Goal: Transaction & Acquisition: Purchase product/service

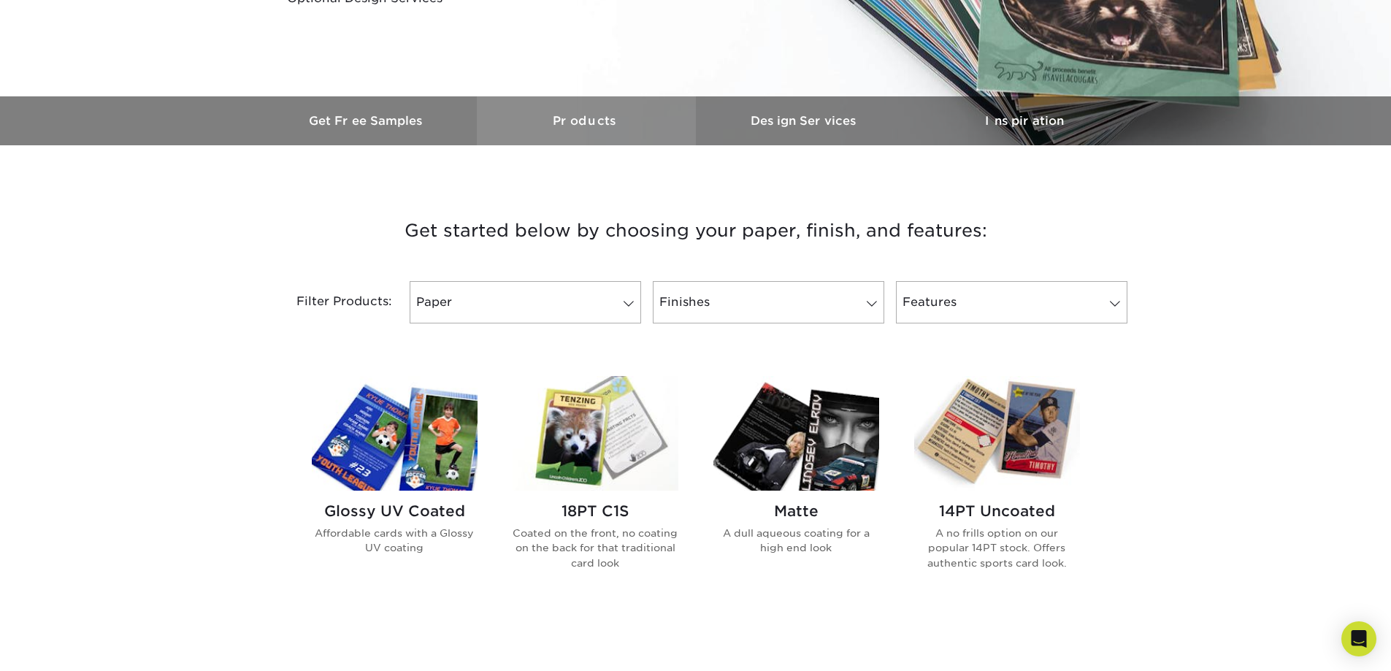
scroll to position [365, 0]
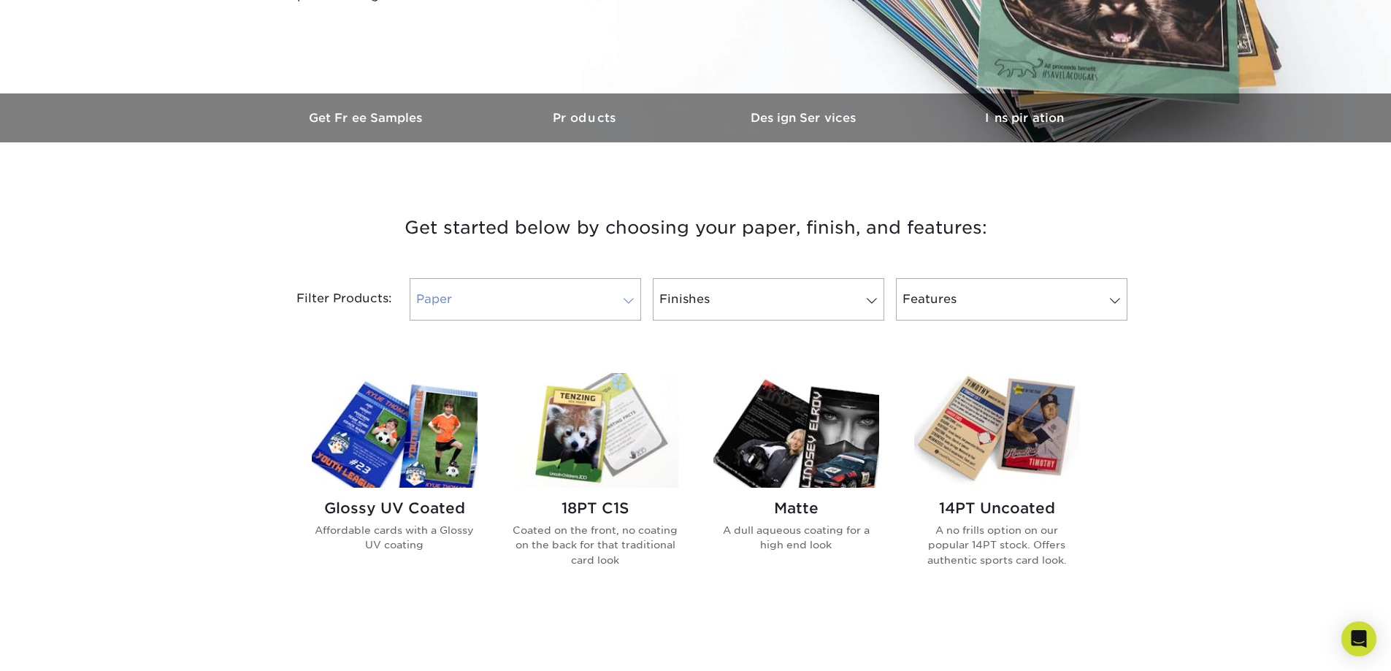
click at [565, 321] on link "Paper" at bounding box center [526, 299] width 232 height 42
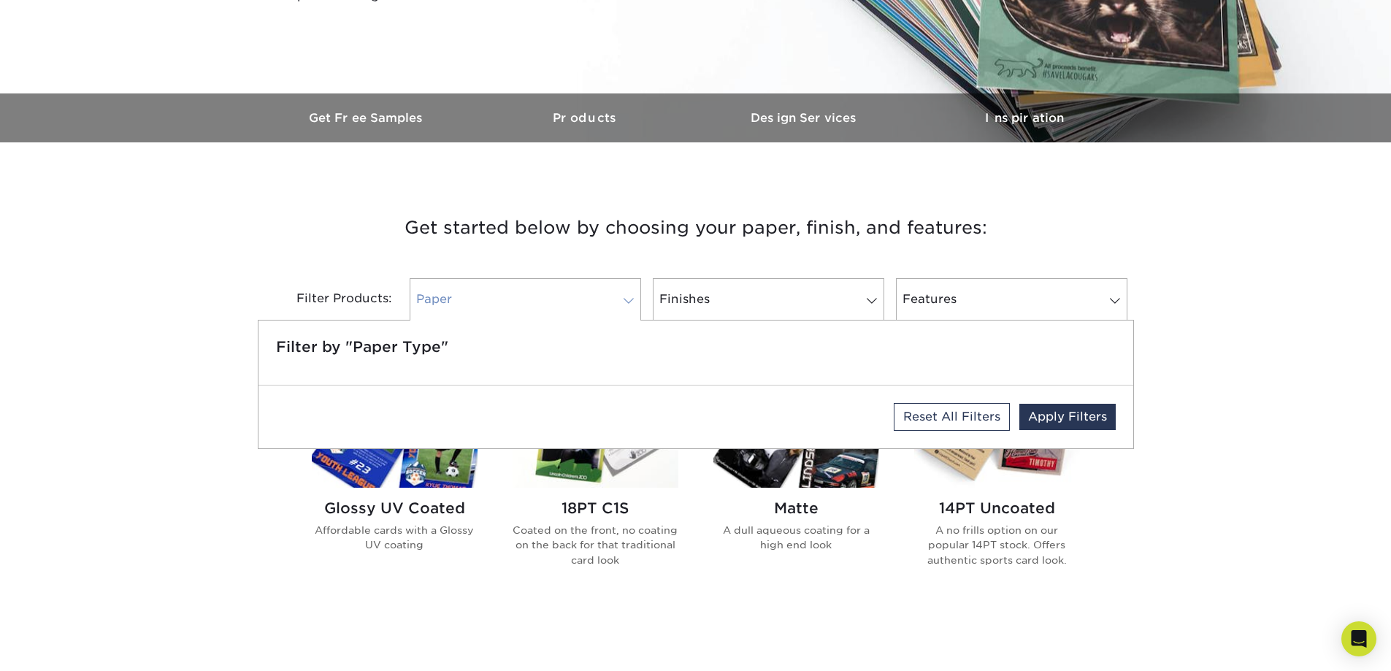
click at [565, 321] on link "Paper" at bounding box center [526, 299] width 232 height 42
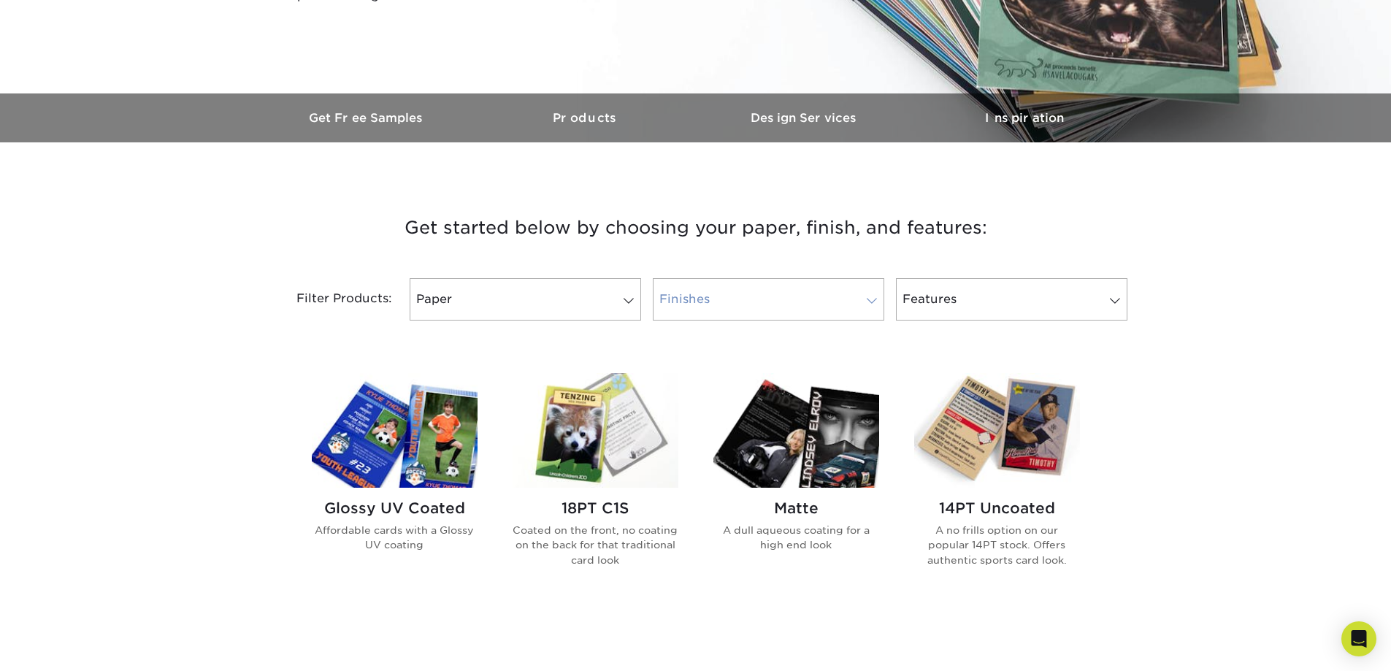
click at [754, 321] on link "Finishes" at bounding box center [769, 299] width 232 height 42
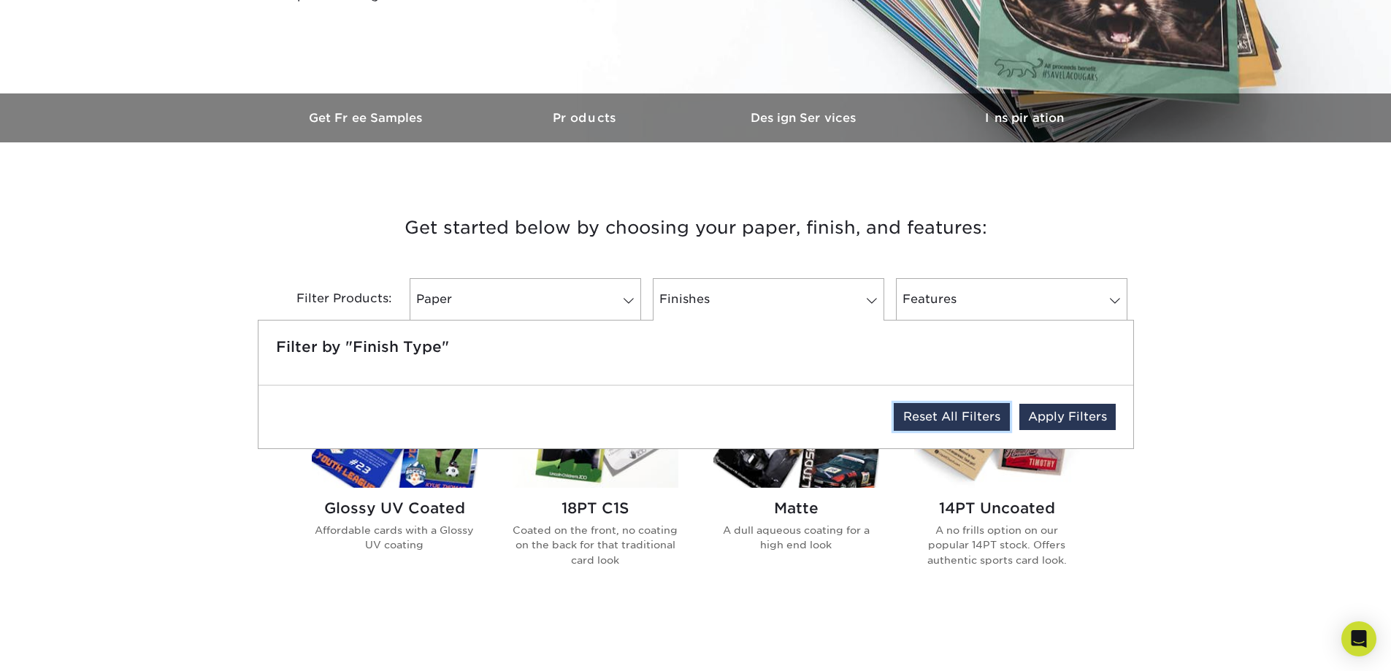
click at [905, 431] on link "Reset All Filters" at bounding box center [952, 417] width 116 height 28
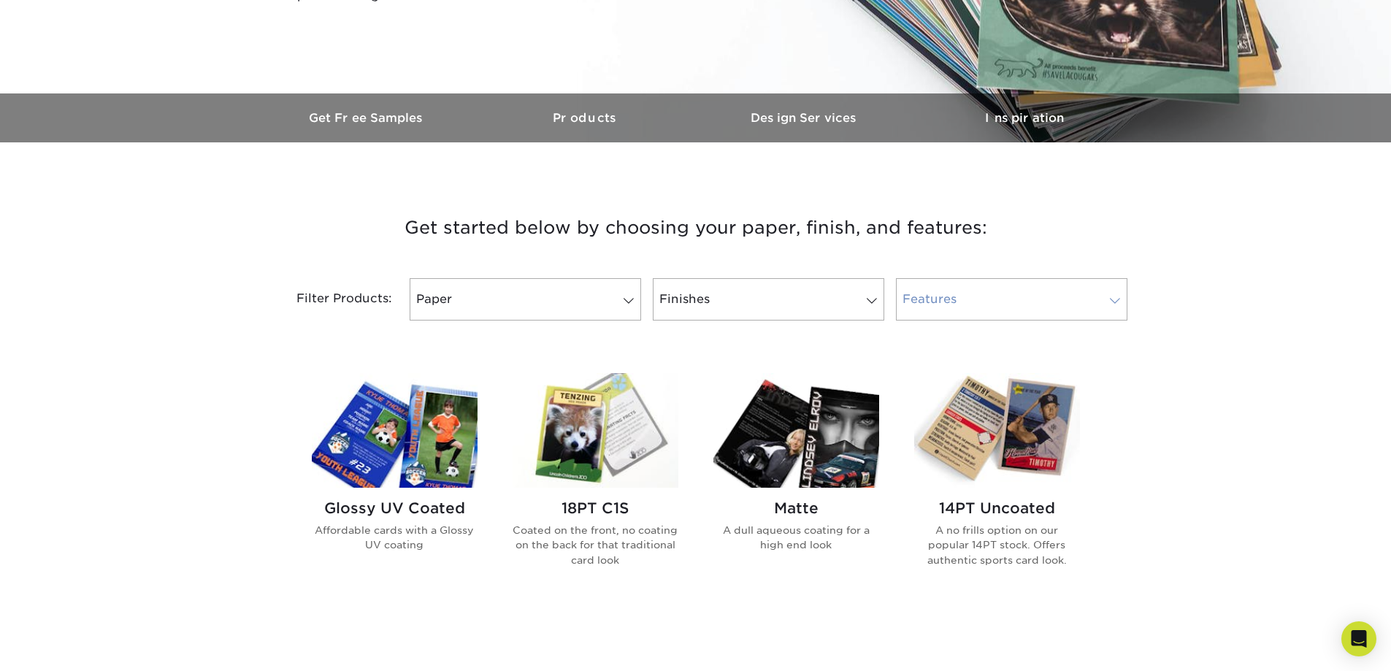
click at [975, 321] on link "Features 0" at bounding box center [1012, 299] width 232 height 42
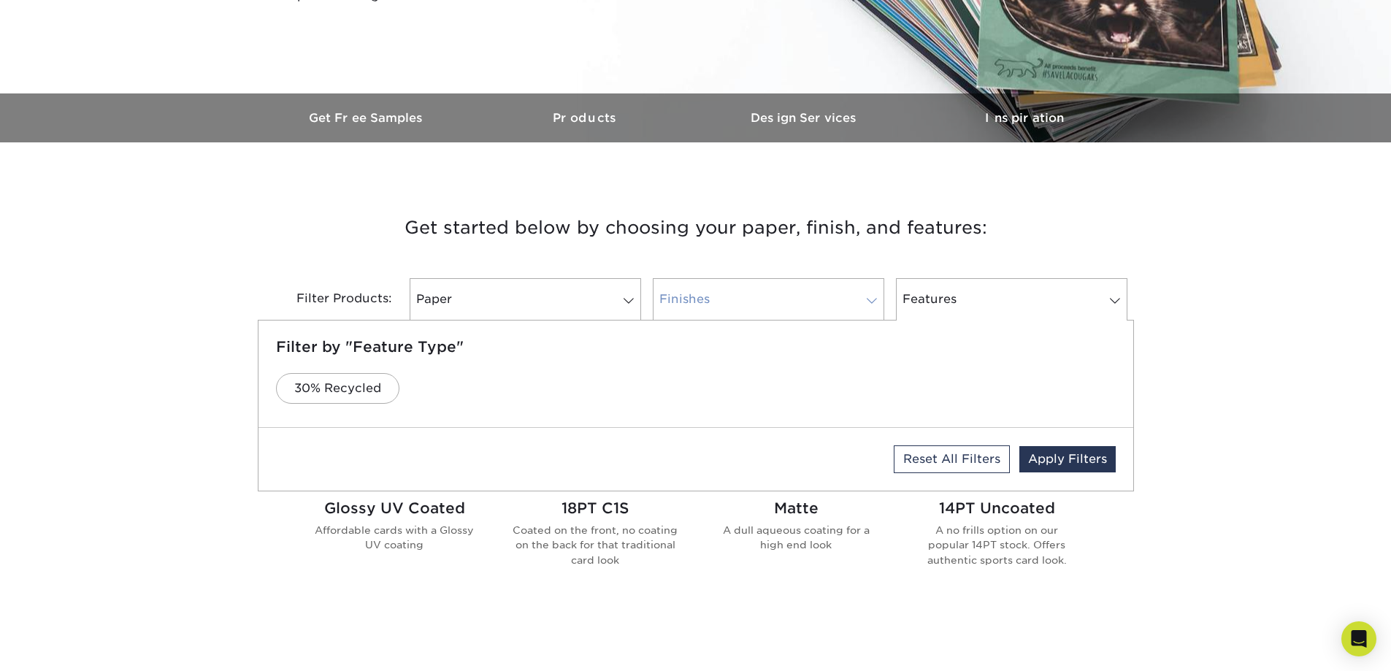
click at [718, 321] on link "Finishes 0" at bounding box center [769, 299] width 232 height 42
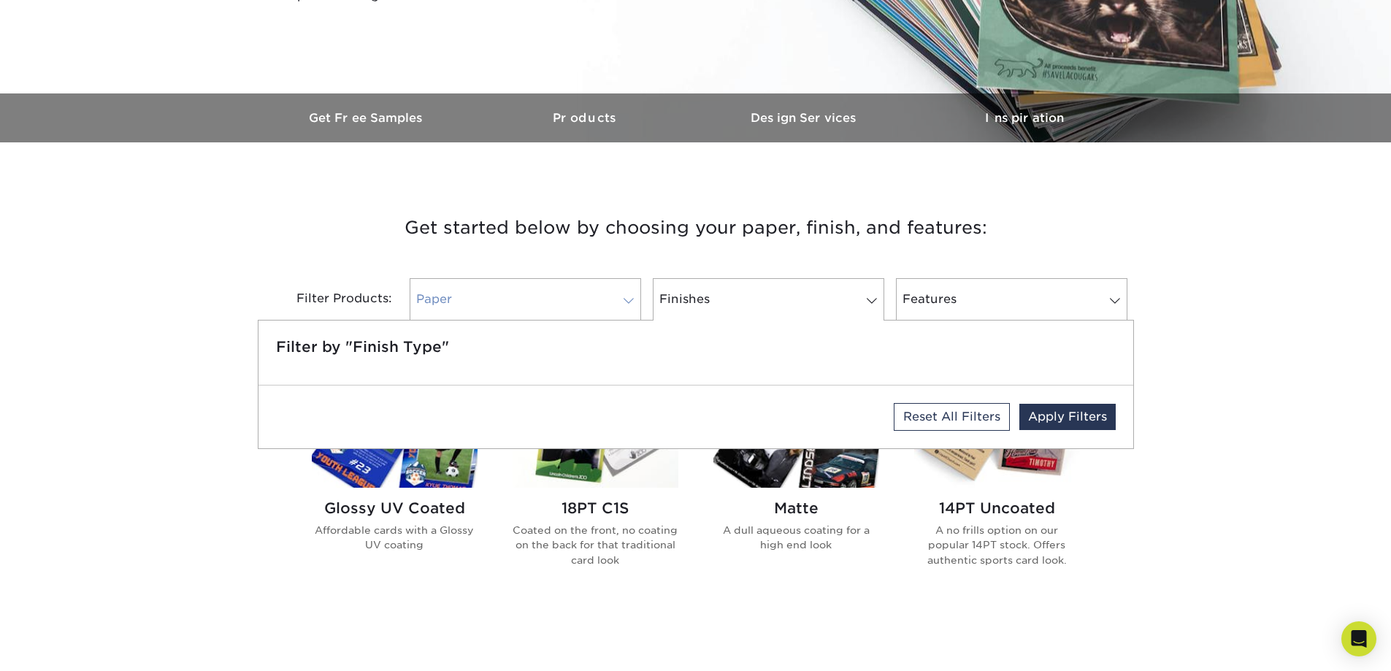
click at [571, 321] on link "Paper 0" at bounding box center [526, 299] width 232 height 42
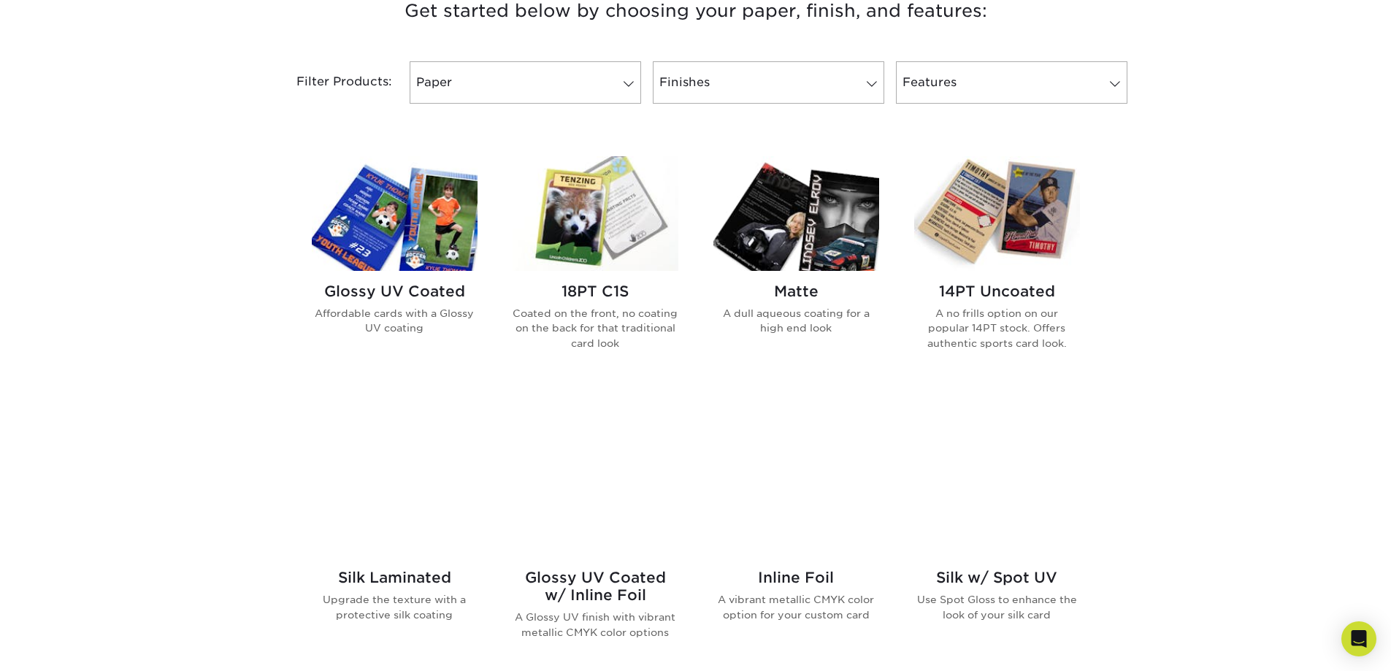
scroll to position [584, 0]
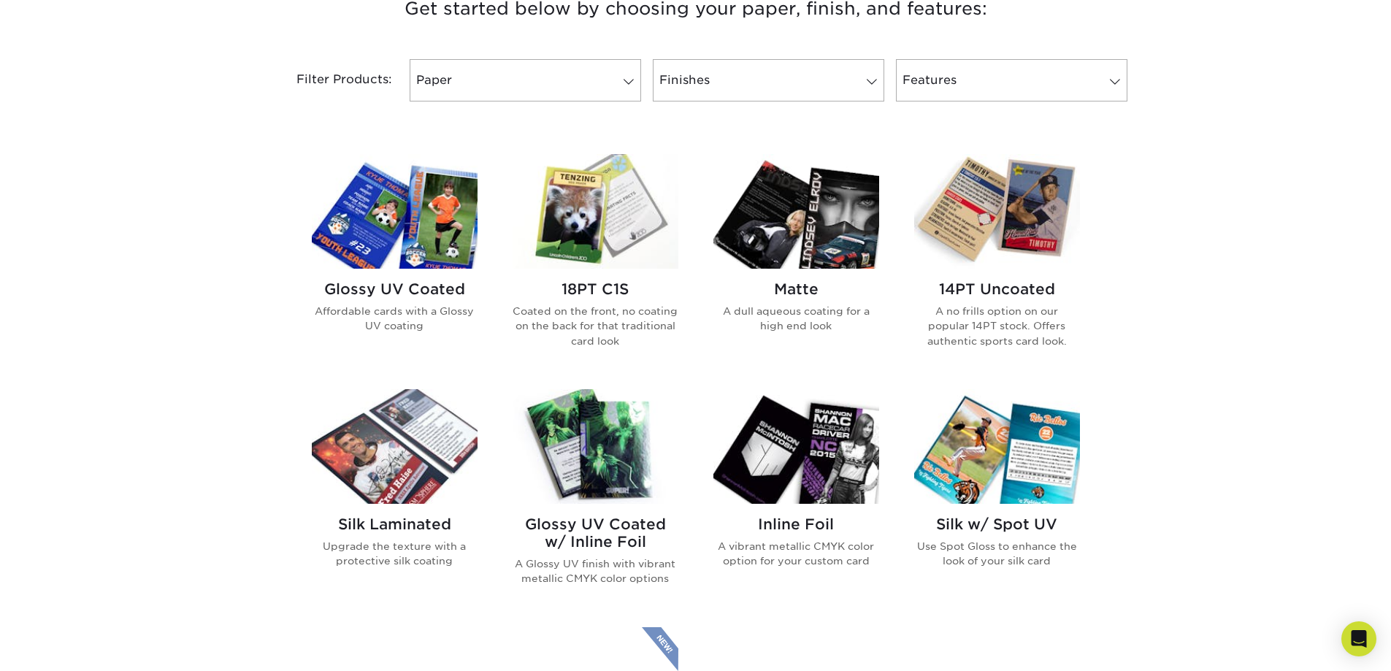
click at [599, 298] on h2 "18PT C1S" at bounding box center [596, 289] width 166 height 18
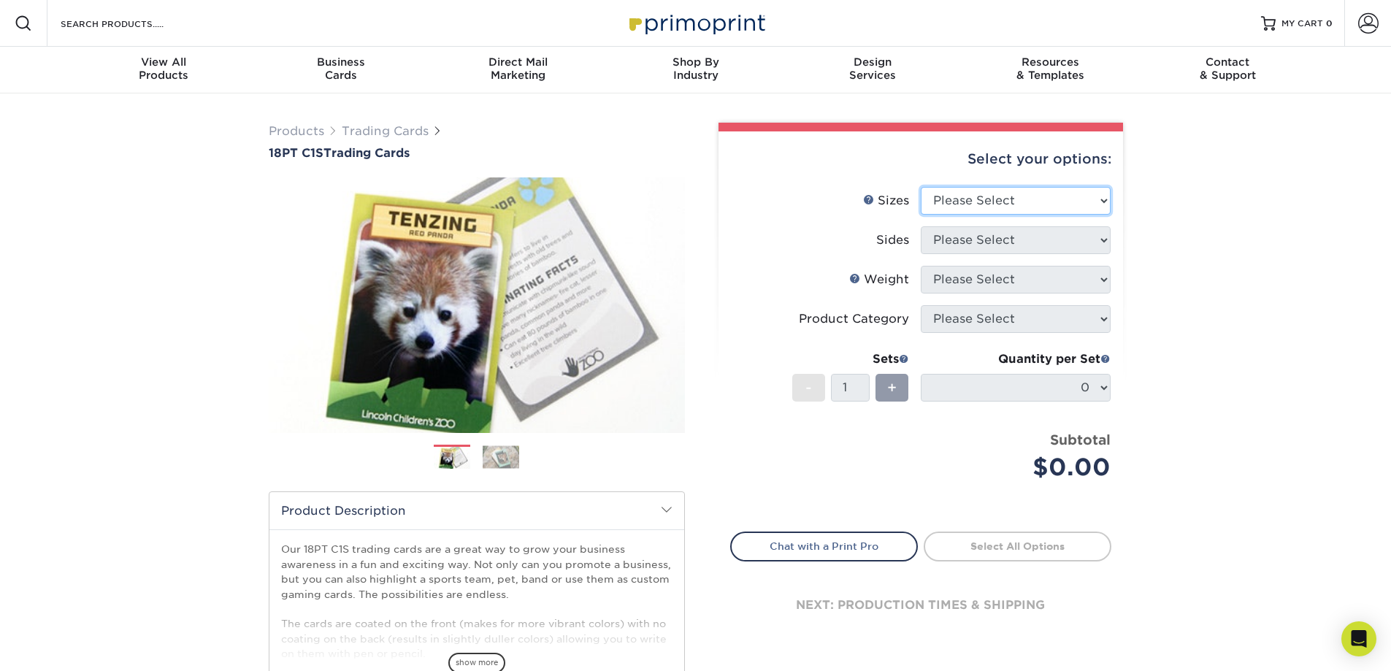
click at [1004, 215] on select "Please Select 2.5" x 3.5"" at bounding box center [1016, 201] width 190 height 28
select select "2.50x3.50"
click at [922, 215] on select "Please Select 2.5" x 3.5"" at bounding box center [1016, 201] width 190 height 28
click at [987, 215] on select "Please Select 2.5" x 3.5"" at bounding box center [1016, 201] width 190 height 28
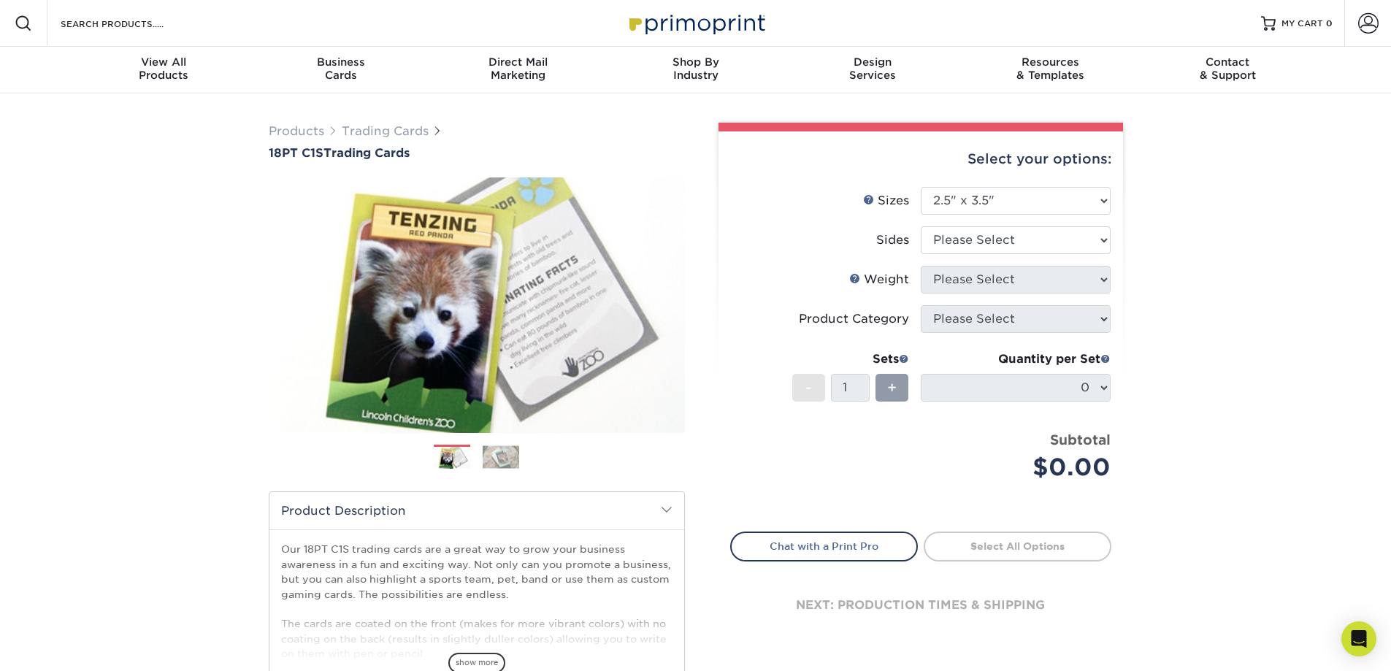
click at [1198, 341] on div "Products Trading Cards 18PT C1S Trading Cards Previous Next show more" at bounding box center [695, 475] width 1391 height 765
click at [1028, 215] on select "Please Select 2.5" x 3.5"" at bounding box center [1016, 201] width 190 height 28
click at [1041, 254] on select "Please Select Print Both Sides Print Front Only" at bounding box center [1016, 240] width 190 height 28
select select "13abbda7-1d64-4f25-8bb2-c179b224825d"
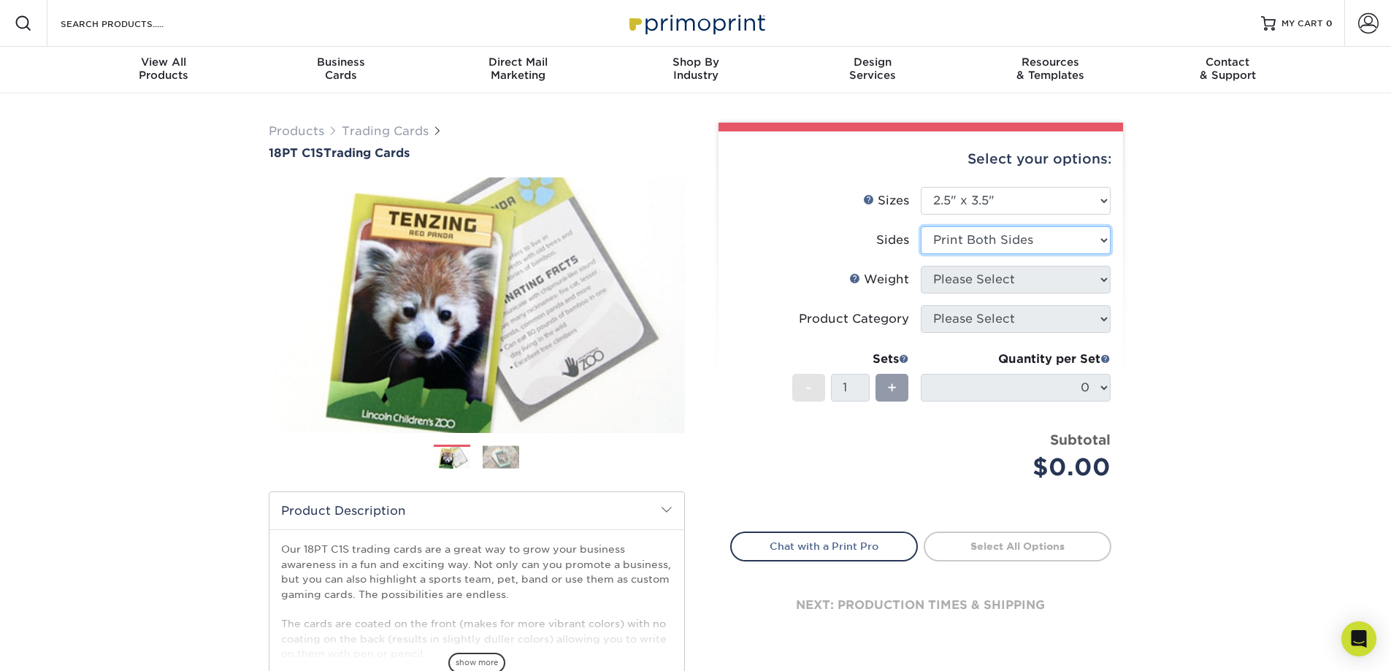
click at [922, 254] on select "Please Select Print Both Sides Print Front Only" at bounding box center [1016, 240] width 190 height 28
click at [1009, 294] on select "Please Select 18PT C1S" at bounding box center [1016, 280] width 190 height 28
select select "18PTC1S"
click at [922, 294] on select "Please Select 18PT C1S" at bounding box center [1016, 280] width 190 height 28
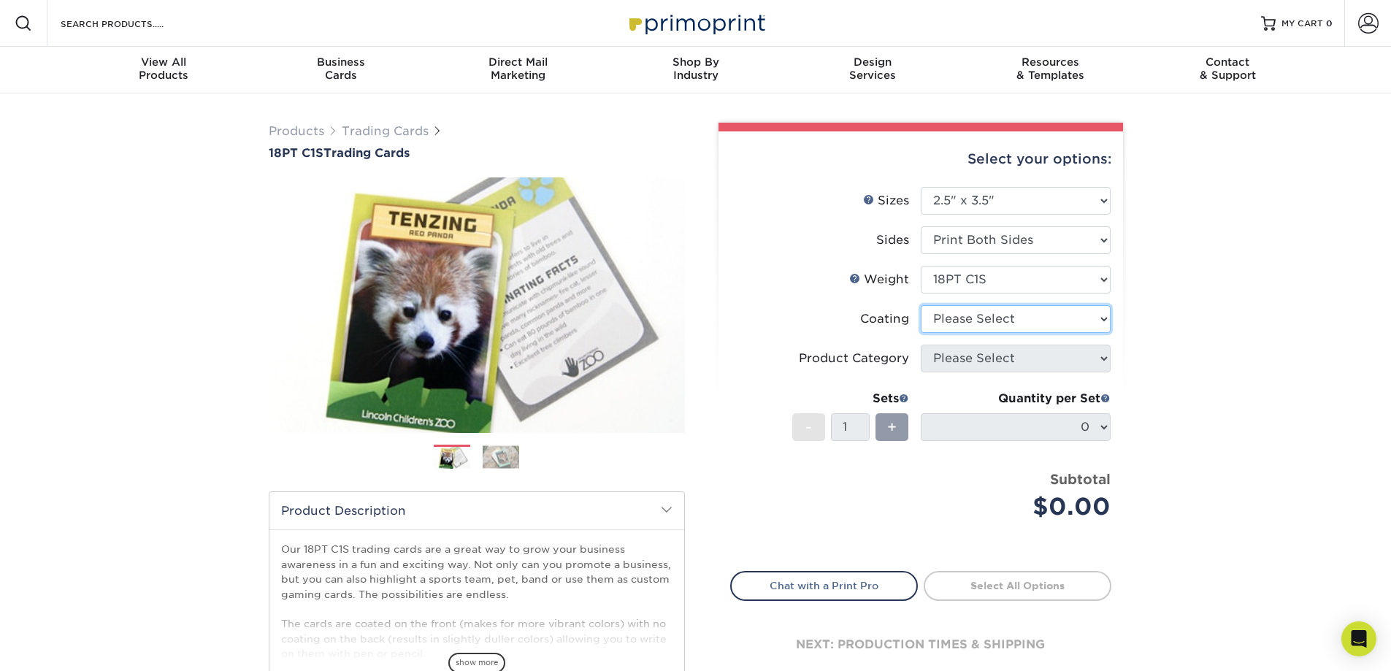
click at [1003, 333] on select at bounding box center [1016, 319] width 190 height 28
select select "1e8116af-acfc-44b1-83dc-8181aa338834"
click at [922, 333] on select at bounding box center [1016, 319] width 190 height 28
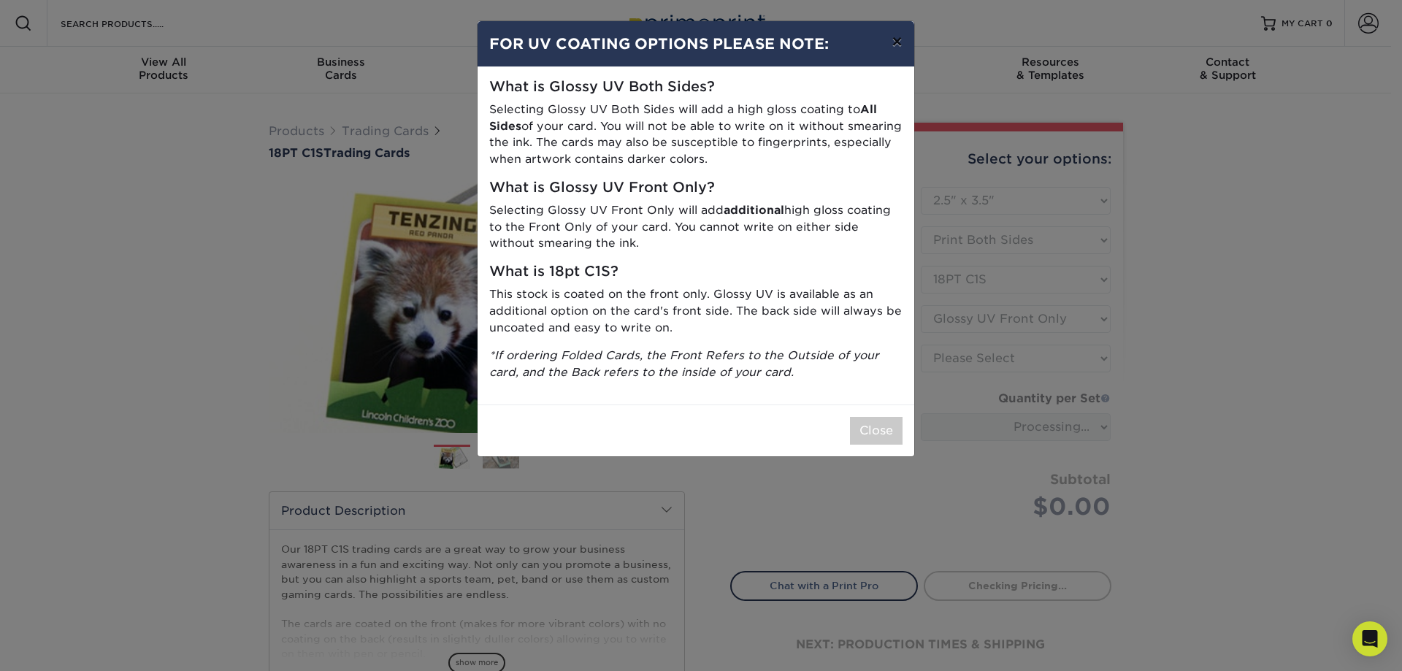
click at [889, 58] on button "×" at bounding box center [897, 41] width 34 height 41
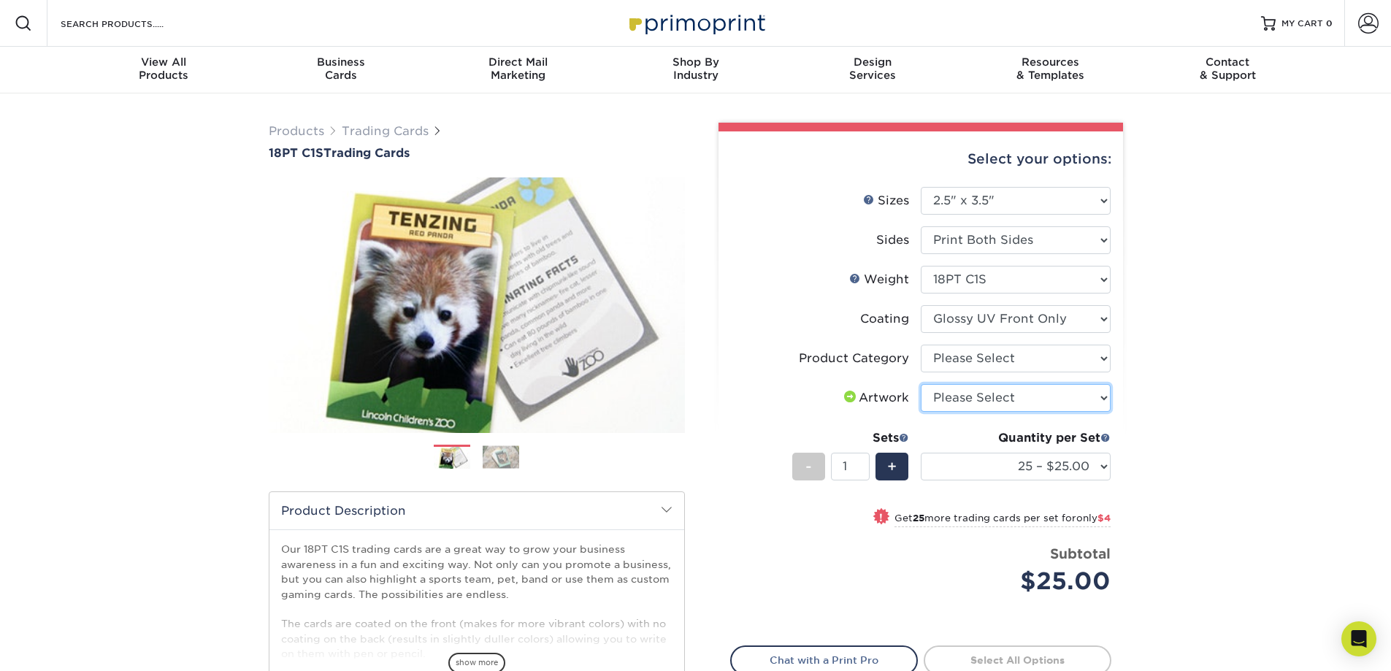
click at [974, 412] on select "Please Select I will upload files I need a design - $100" at bounding box center [1016, 398] width 190 height 28
select select "upload"
click at [922, 412] on select "Please Select I will upload files I need a design - $100" at bounding box center [1016, 398] width 190 height 28
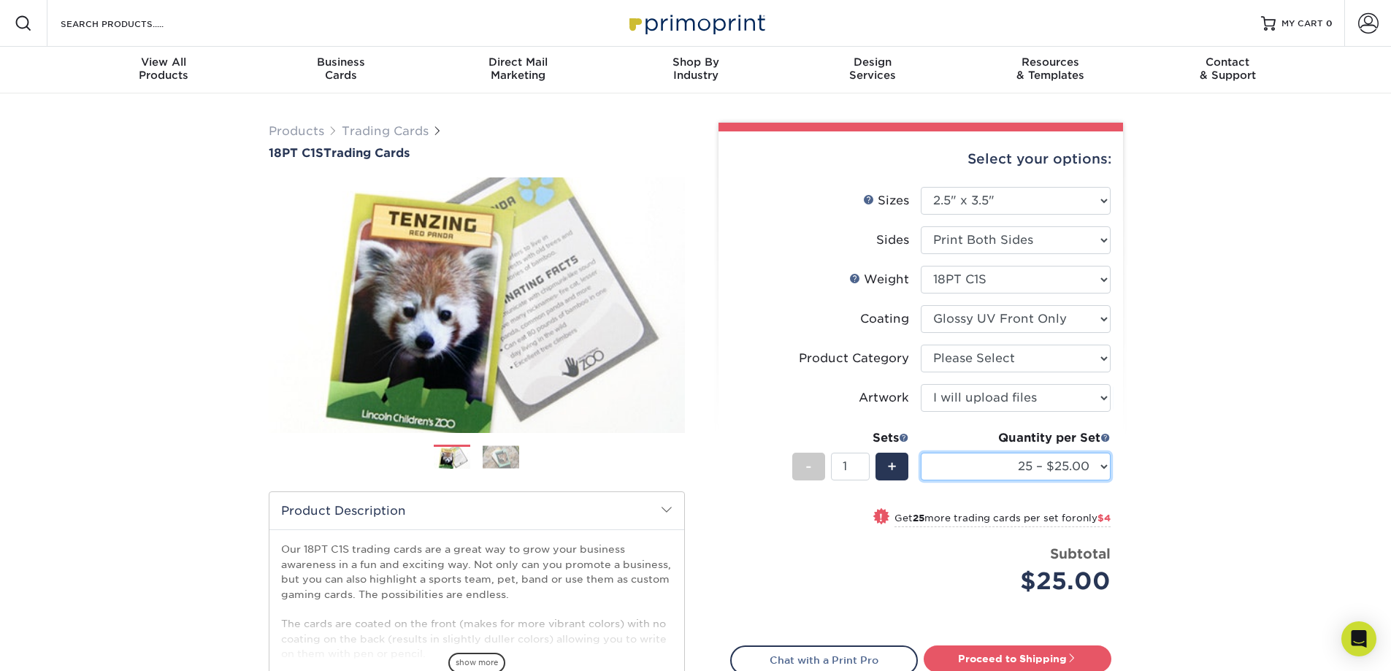
click at [1041, 481] on select "25 – $25.00 50 – $29.00 75 – $37.00 100 – $41.00 250 – $48.00 500 – $58.00 1000…" at bounding box center [1016, 467] width 190 height 28
click at [1158, 368] on div "Products Trading Cards 18PT C1S Trading Cards Previous Next show more" at bounding box center [695, 475] width 1391 height 765
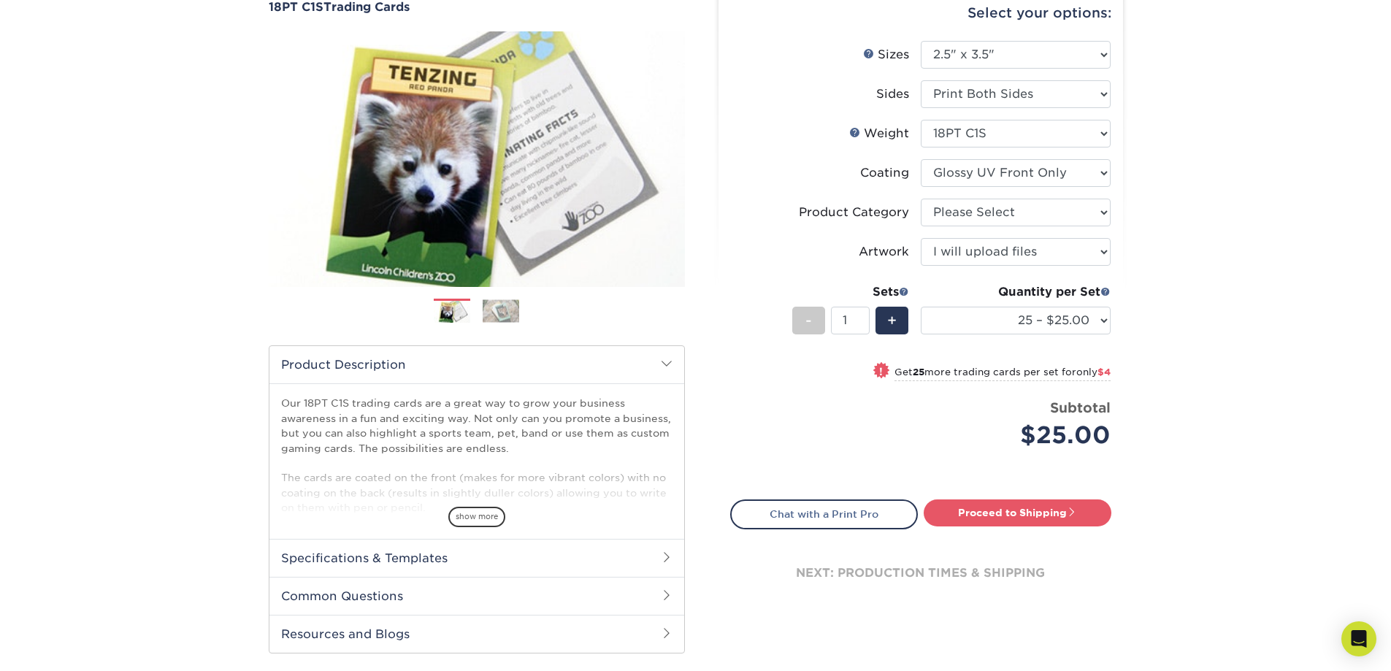
scroll to position [73, 0]
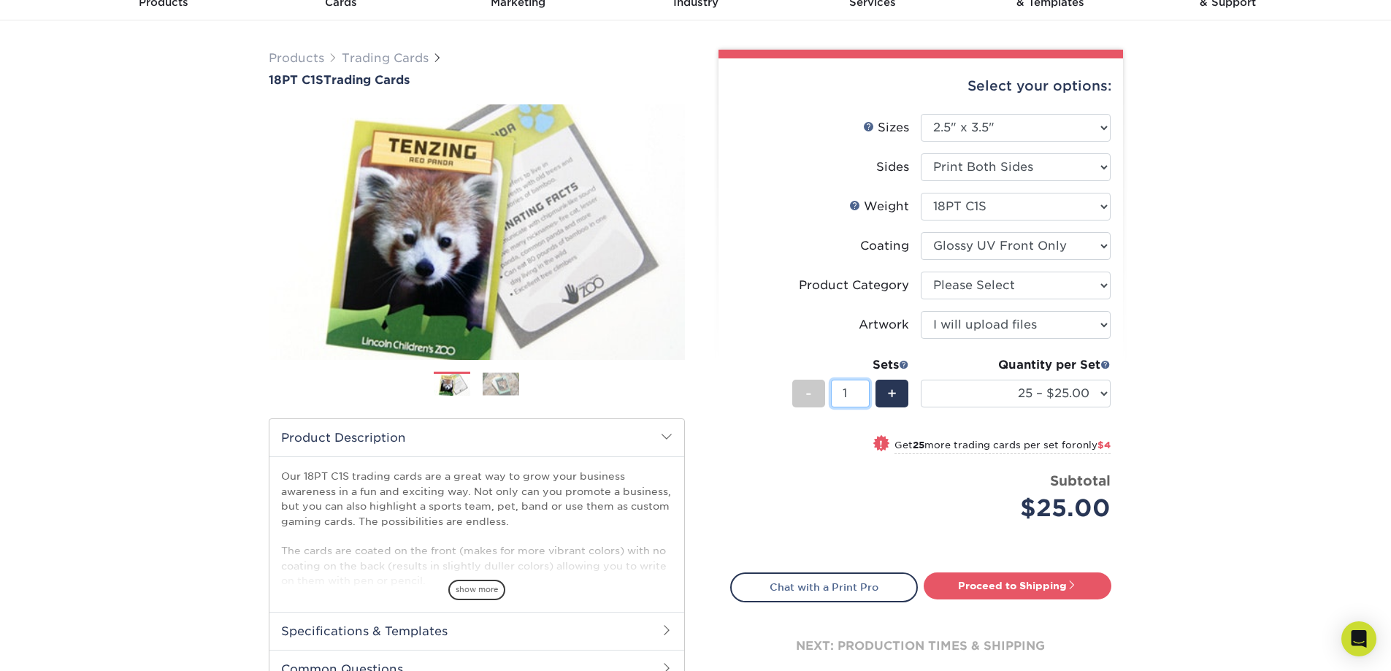
click at [853, 408] on input "1" at bounding box center [850, 394] width 39 height 28
type input "50"
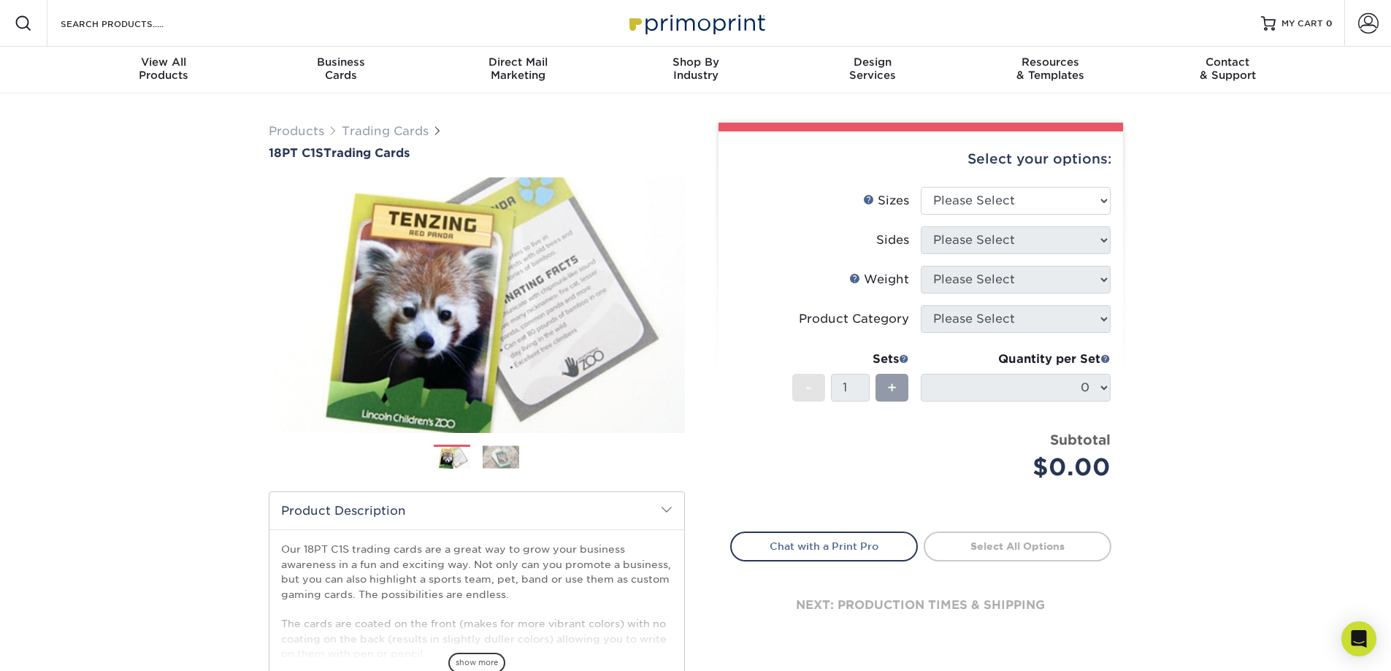
click at [849, 419] on div "Sets - 1 +" at bounding box center [850, 385] width 117 height 68
click at [998, 215] on select "Please Select 2.5" x 3.5"" at bounding box center [1016, 201] width 190 height 28
select select "2.50x3.50"
click at [922, 215] on select "Please Select 2.5" x 3.5"" at bounding box center [1016, 201] width 190 height 28
click at [985, 254] on select "Please Select Print Both Sides Print Front Only" at bounding box center [1016, 240] width 190 height 28
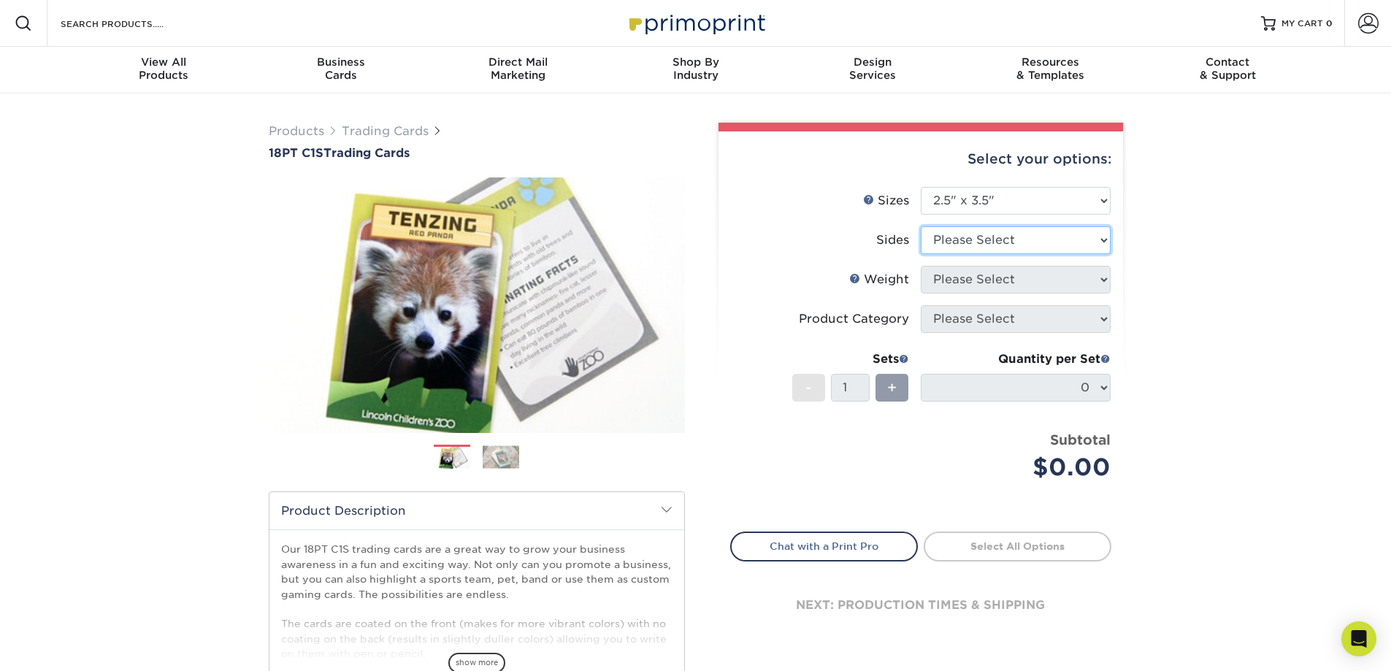
select select "13abbda7-1d64-4f25-8bb2-c179b224825d"
click at [922, 254] on select "Please Select Print Both Sides Print Front Only" at bounding box center [1016, 240] width 190 height 28
click at [985, 294] on select "Please Select 18PT C1S" at bounding box center [1016, 280] width 190 height 28
select select "18PTC1S"
click at [922, 294] on select "Please Select 18PT C1S" at bounding box center [1016, 280] width 190 height 28
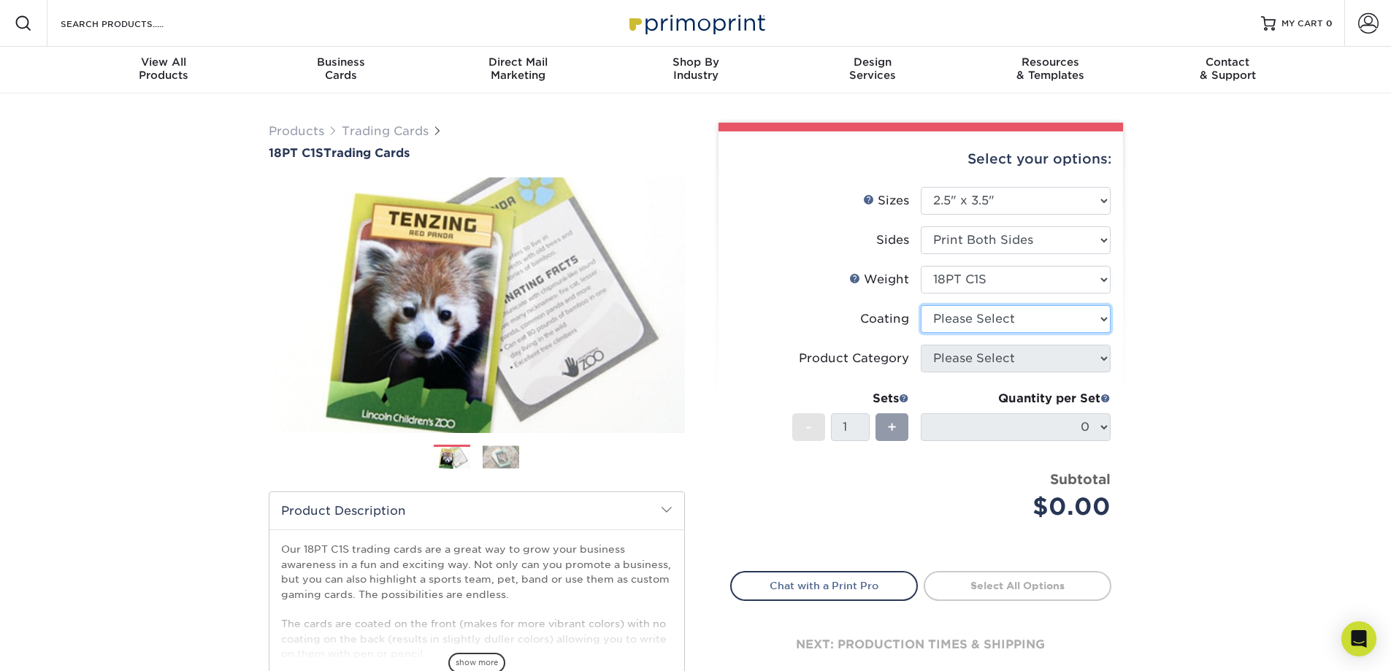
click at [983, 333] on select at bounding box center [1016, 319] width 190 height 28
select select "1e8116af-acfc-44b1-83dc-8181aa338834"
click at [922, 333] on select at bounding box center [1016, 319] width 190 height 28
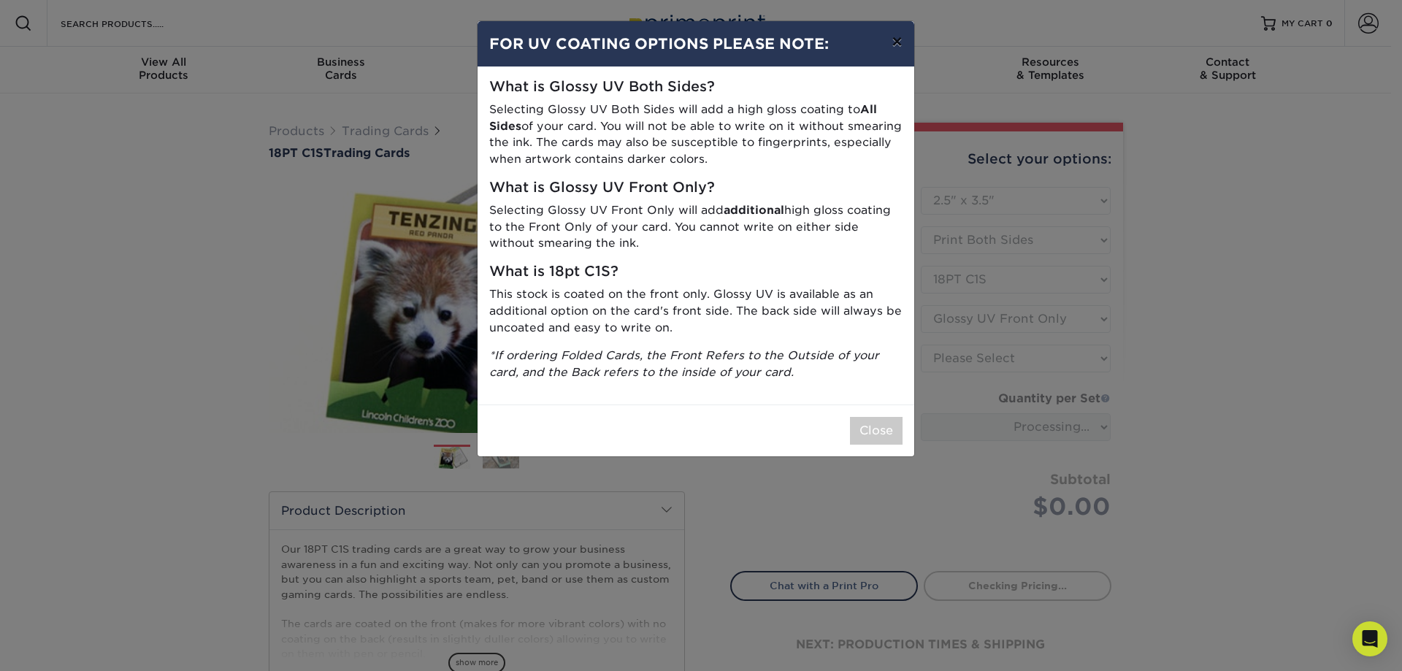
click at [885, 62] on button "×" at bounding box center [897, 41] width 34 height 41
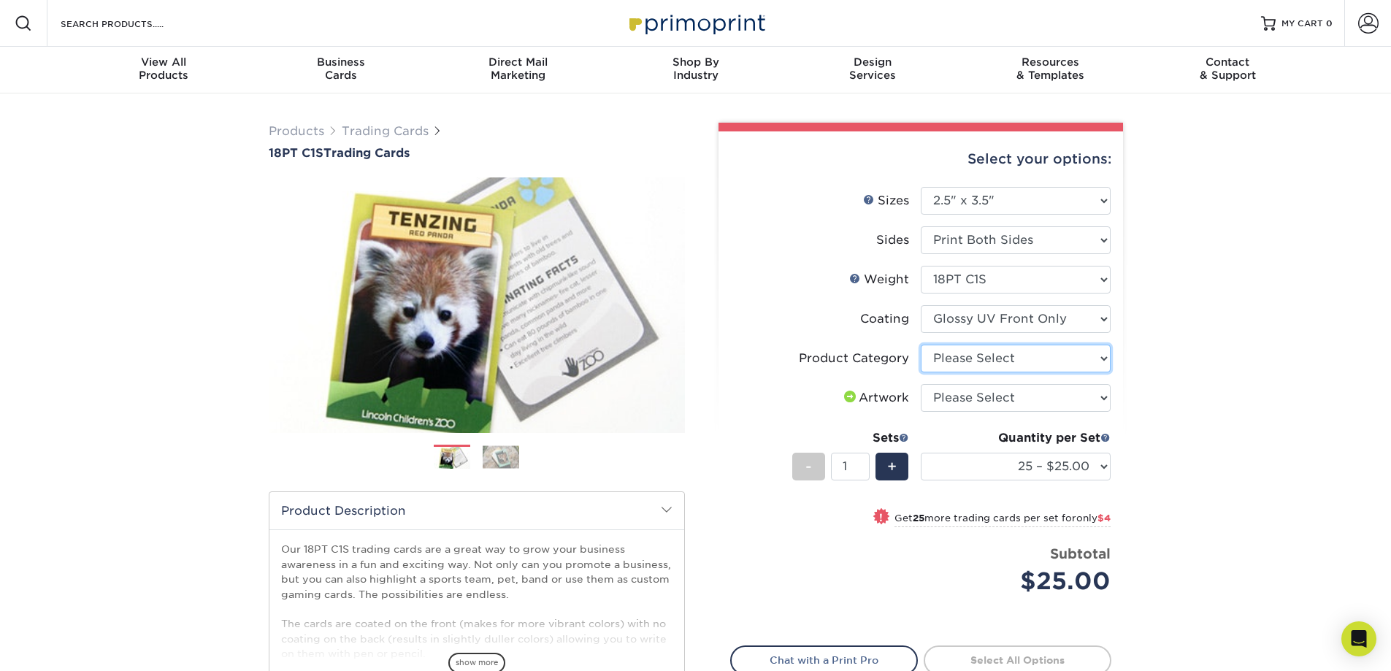
click at [1025, 373] on select "Please Select Trading Cards" at bounding box center [1016, 359] width 190 height 28
select select "c2f9bce9-36c2-409d-b101-c29d9d031e18"
click at [922, 373] on select "Please Select Trading Cards" at bounding box center [1016, 359] width 190 height 28
click at [994, 412] on select "Please Select I will upload files I need a design - $100" at bounding box center [1016, 398] width 190 height 28
select select "upload"
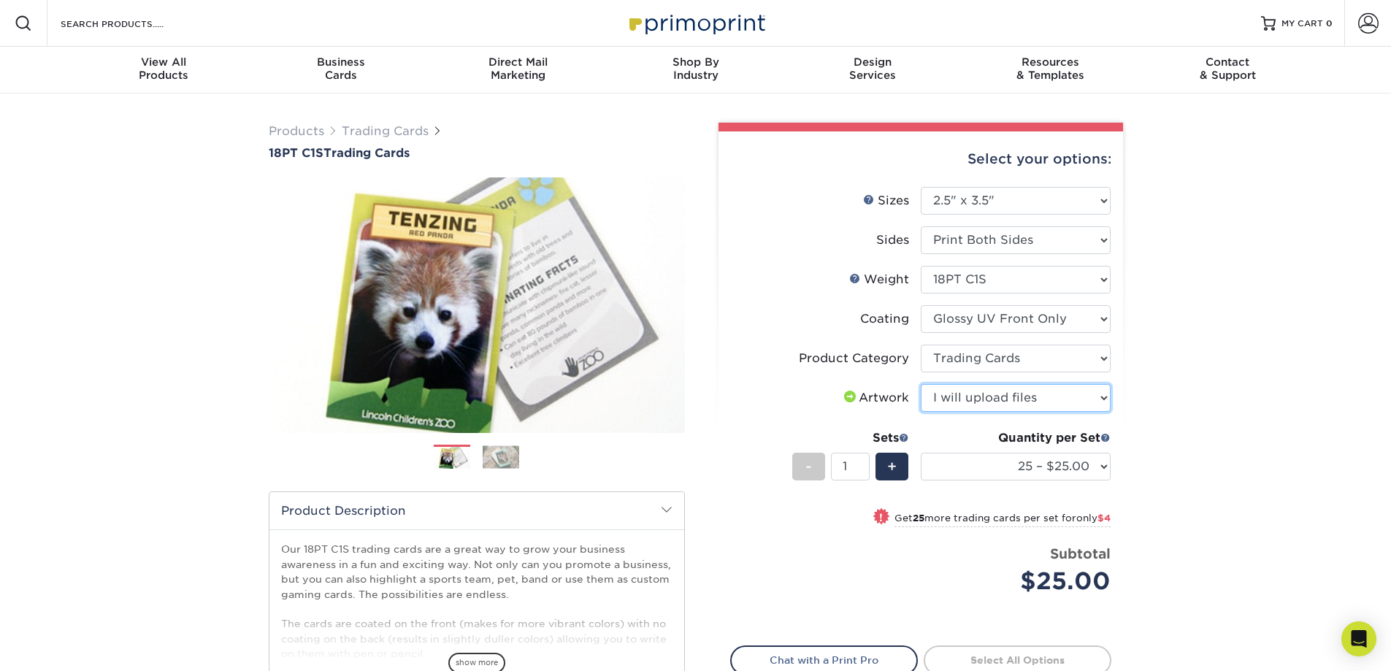
click at [922, 412] on select "Please Select I will upload files I need a design - $100" at bounding box center [1016, 398] width 190 height 28
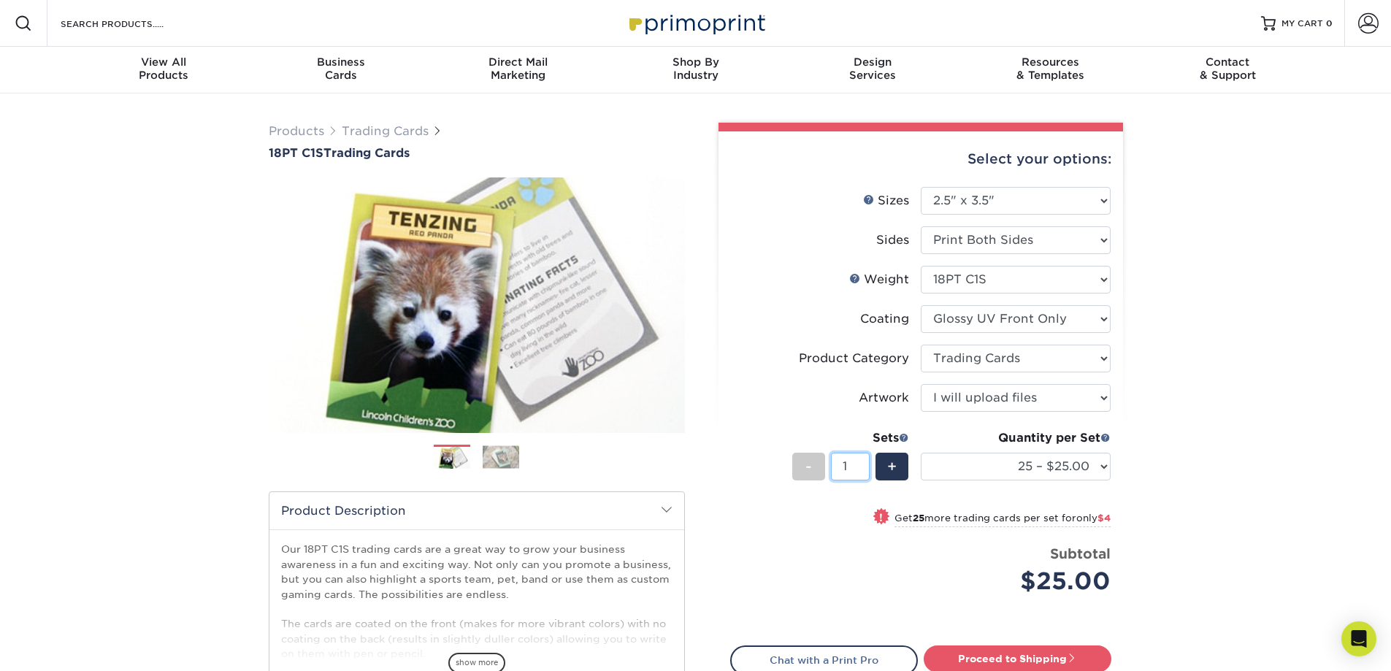
click at [847, 481] on input "1" at bounding box center [850, 467] width 39 height 28
type input "0"
click at [847, 481] on input "0" at bounding box center [850, 467] width 39 height 28
type input "1"
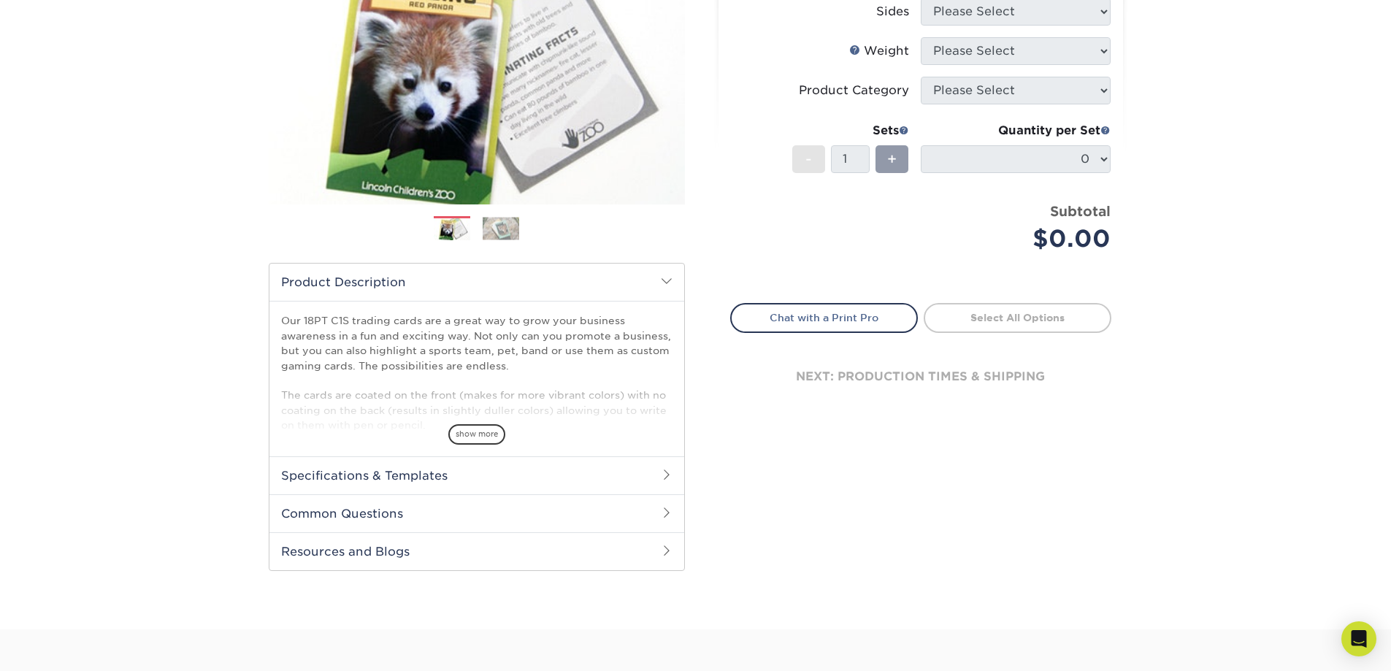
scroll to position [73, 0]
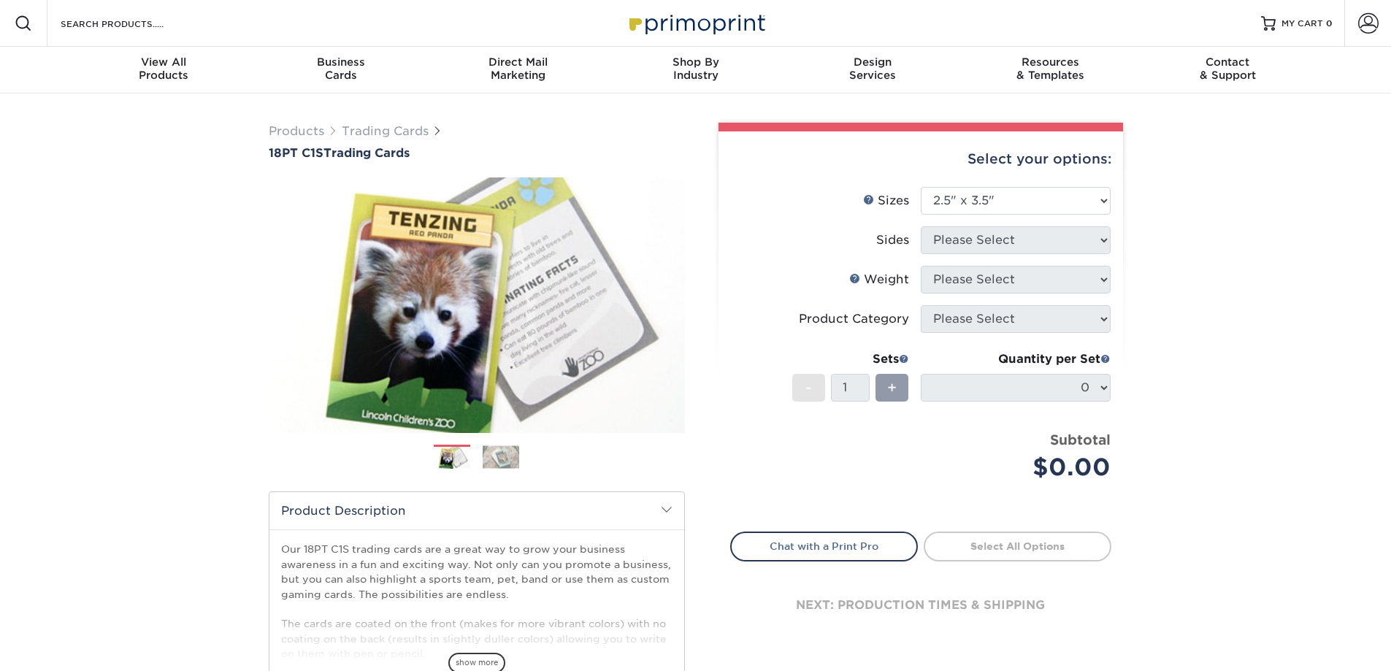
select select "2.50x3.50"
drag, startPoint x: 986, startPoint y: 242, endPoint x: 1001, endPoint y: 243, distance: 15.4
click at [986, 215] on select "Please Select 2.5" x 3.5"" at bounding box center [1016, 201] width 190 height 28
click at [1143, 356] on div "Products Trading Cards 18PT C1S Trading Cards Previous Next show more" at bounding box center [695, 475] width 1391 height 765
click at [990, 215] on select "Please Select 2.5" x 3.5"" at bounding box center [1016, 201] width 190 height 28
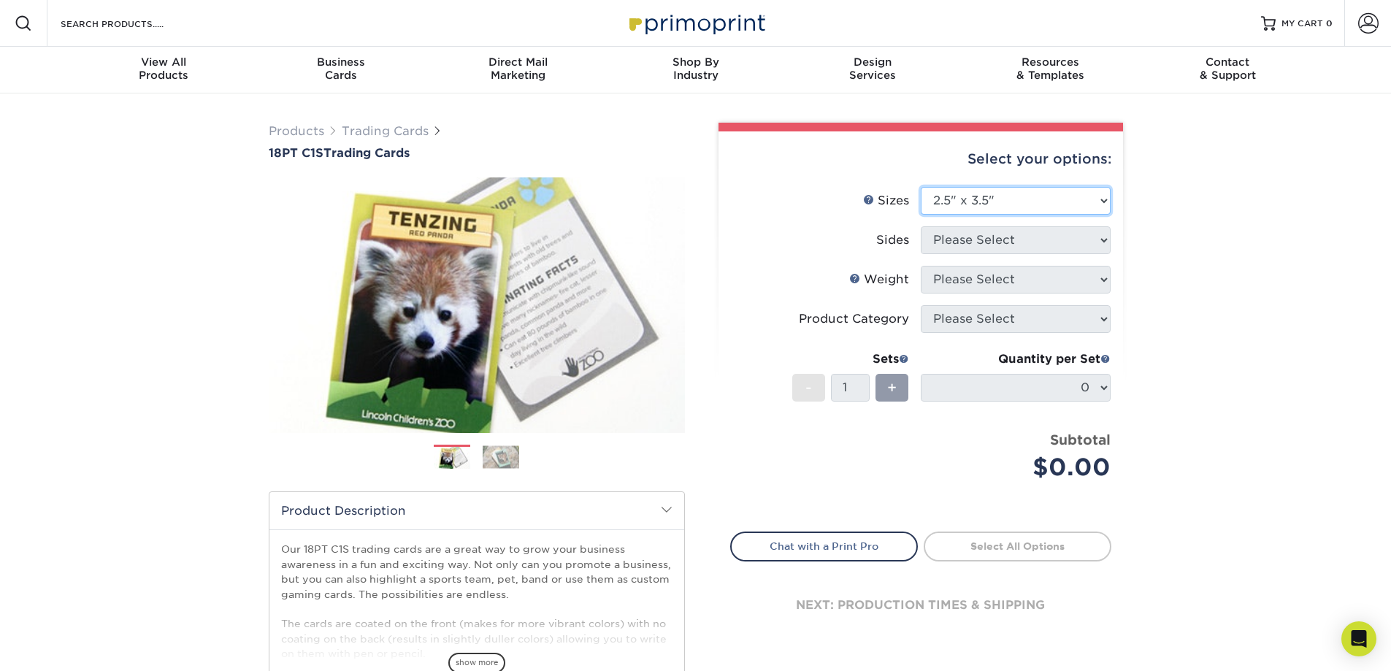
click at [922, 215] on select "Please Select 2.5" x 3.5"" at bounding box center [1016, 201] width 190 height 28
click at [891, 249] on div "Sides" at bounding box center [892, 241] width 33 height 18
click at [1007, 215] on select "Please Select 2.5" x 3.5"" at bounding box center [1016, 201] width 190 height 28
select select "2.50x3.50"
click at [922, 215] on select "Please Select 2.5" x 3.5"" at bounding box center [1016, 201] width 190 height 28
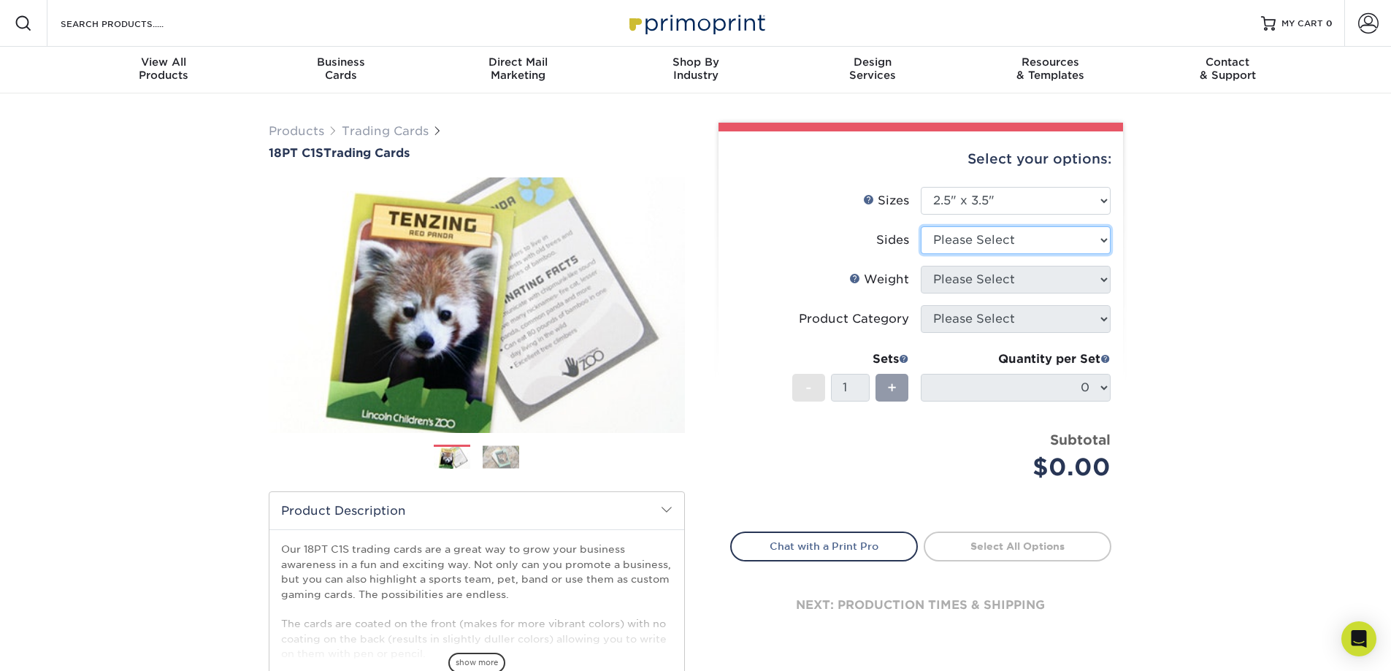
click at [976, 254] on select "Please Select Print Both Sides Print Front Only" at bounding box center [1016, 240] width 190 height 28
select select "13abbda7-1d64-4f25-8bb2-c179b224825d"
click at [922, 254] on select "Please Select Print Both Sides Print Front Only" at bounding box center [1016, 240] width 190 height 28
click at [977, 294] on select "Please Select 18PT C1S" at bounding box center [1016, 280] width 190 height 28
select select "18PTC1S"
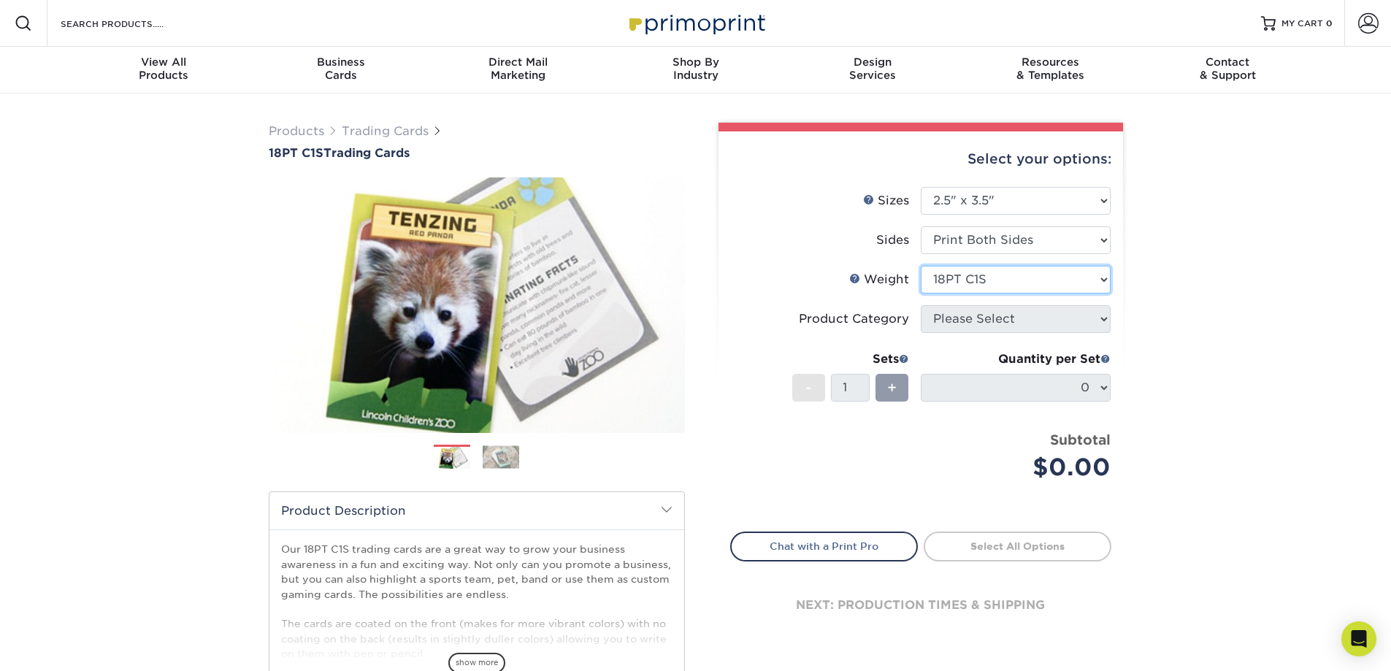
click at [922, 294] on select "Please Select 18PT C1S" at bounding box center [1016, 280] width 190 height 28
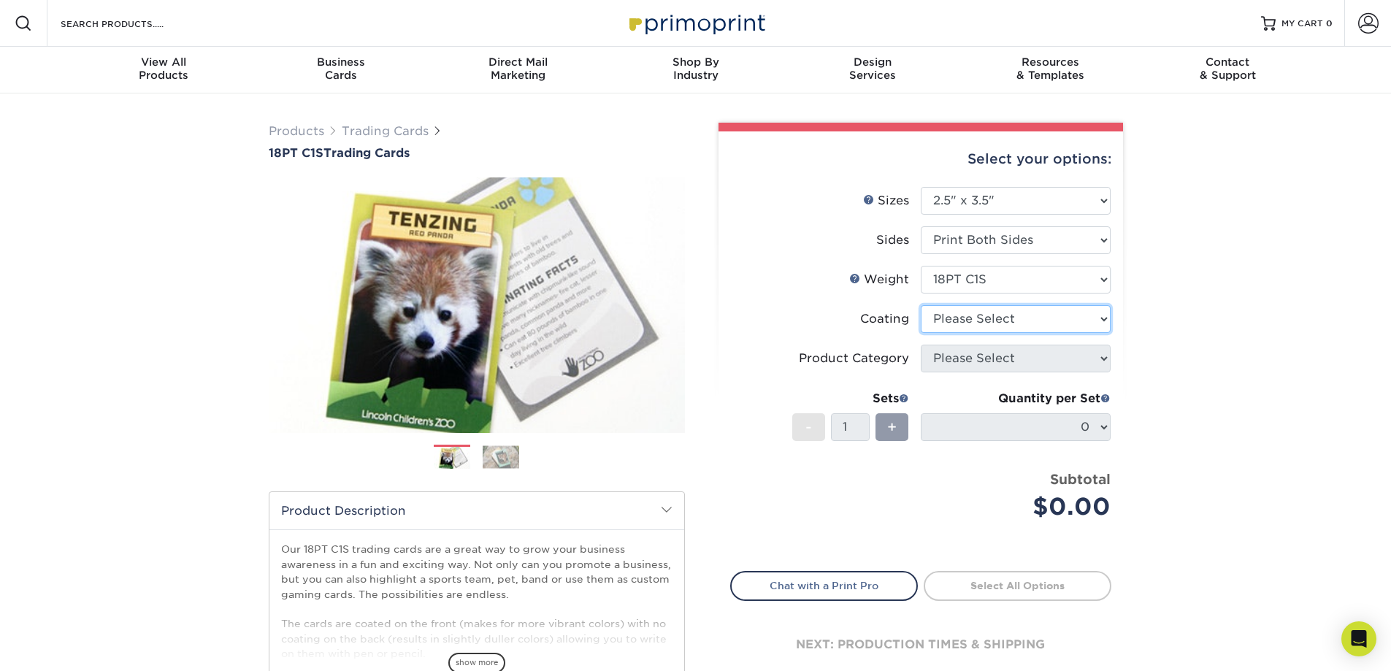
click at [979, 333] on select at bounding box center [1016, 319] width 190 height 28
select select "1e8116af-acfc-44b1-83dc-8181aa338834"
click at [922, 333] on select at bounding box center [1016, 319] width 190 height 28
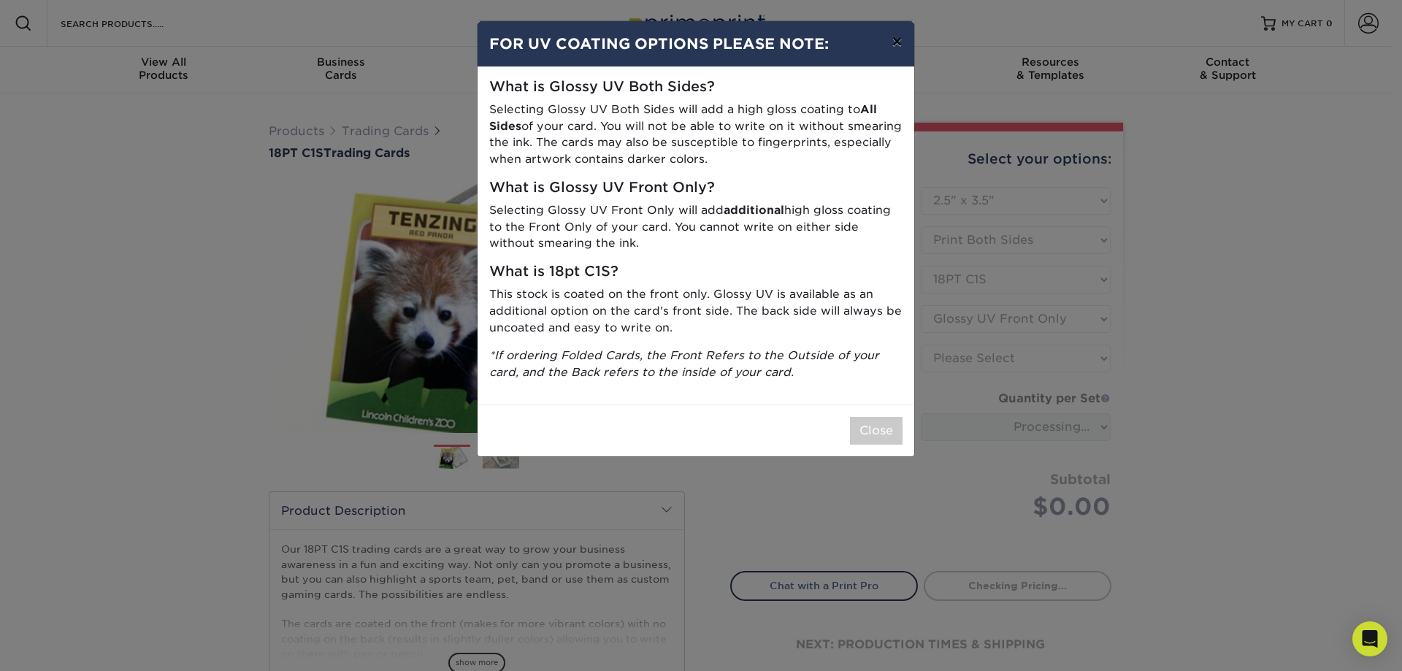
click at [890, 62] on button "×" at bounding box center [897, 41] width 34 height 41
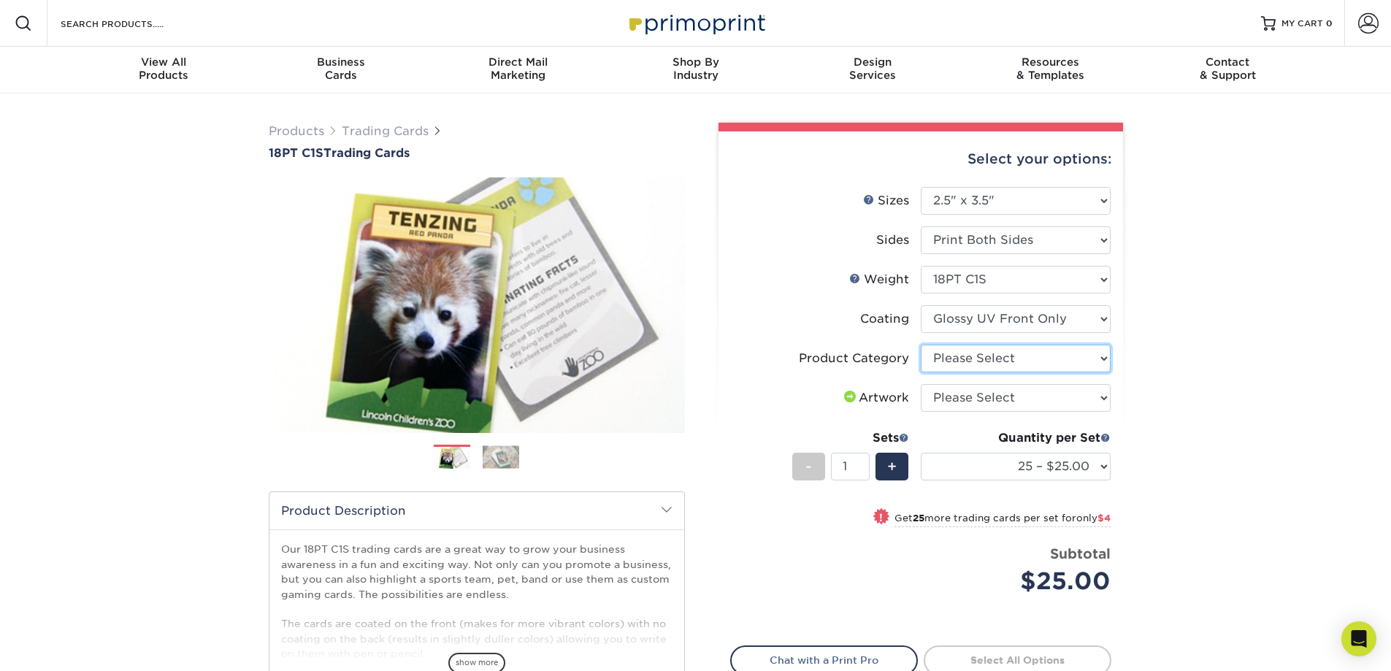
click at [971, 373] on select "Please Select Trading Cards" at bounding box center [1016, 359] width 190 height 28
select select "c2f9bce9-36c2-409d-b101-c29d9d031e18"
click at [922, 373] on select "Please Select Trading Cards" at bounding box center [1016, 359] width 190 height 28
click at [998, 412] on select "Please Select I will upload files I need a design - $100" at bounding box center [1016, 398] width 190 height 28
select select "upload"
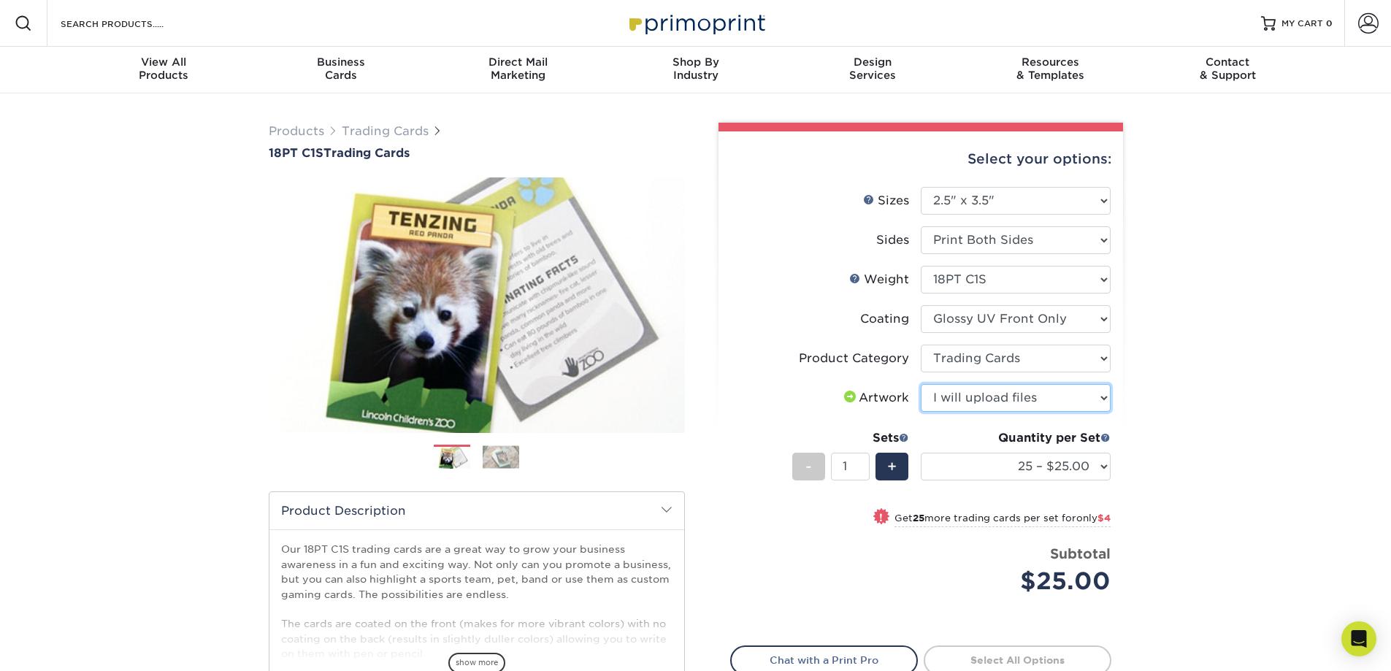
click at [922, 412] on select "Please Select I will upload files I need a design - $100" at bounding box center [1016, 398] width 190 height 28
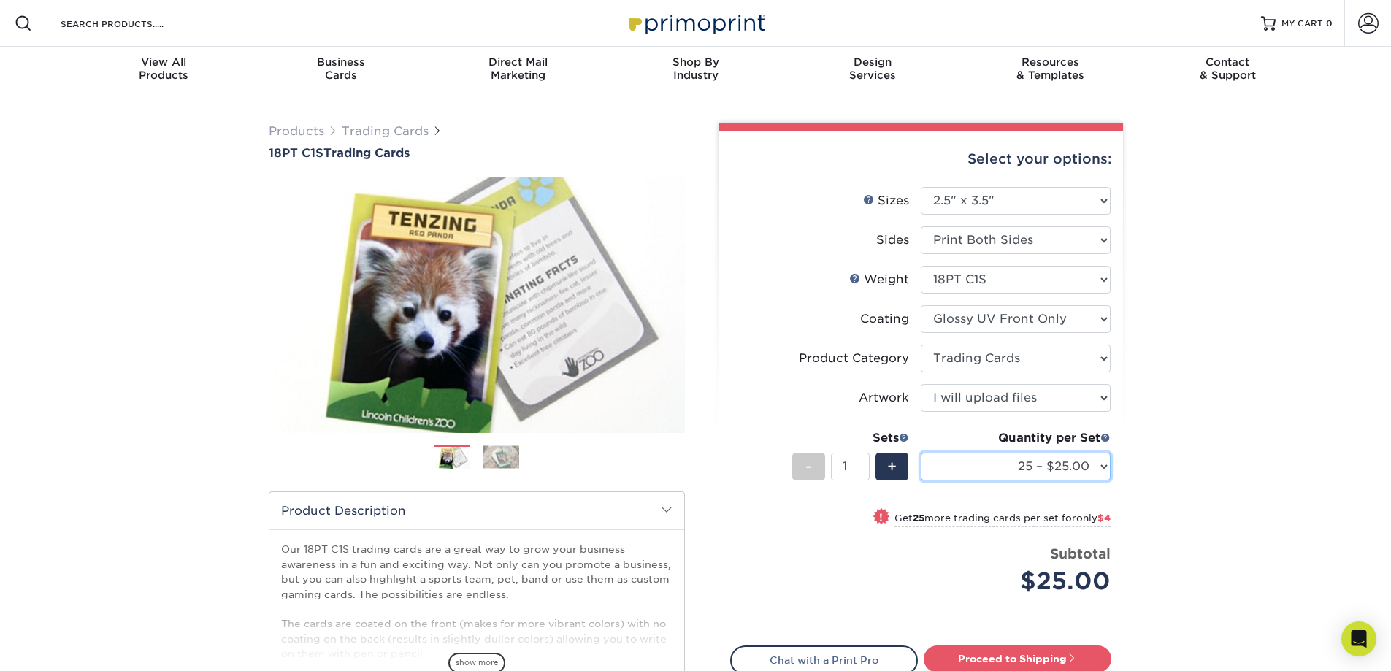
click at [1090, 481] on select "25 – $25.00 50 – $29.00 75 – $37.00 100 – $41.00 250 – $48.00 500 – $58.00 1000…" at bounding box center [1016, 467] width 190 height 28
click at [1204, 473] on div "Products Trading Cards 18PT C1S Trading Cards Previous Next show more" at bounding box center [695, 475] width 1391 height 765
click at [1054, 481] on select "25 – $25.00 50 – $29.00 75 – $37.00 100 – $41.00 250 – $48.00 500 – $58.00 1000…" at bounding box center [1016, 467] width 190 height 28
select select "25000 – $994.00"
click at [922, 481] on select "25 – $25.00 50 – $29.00 75 – $37.00 100 – $41.00 250 – $48.00 500 – $58.00 1000…" at bounding box center [1016, 467] width 190 height 28
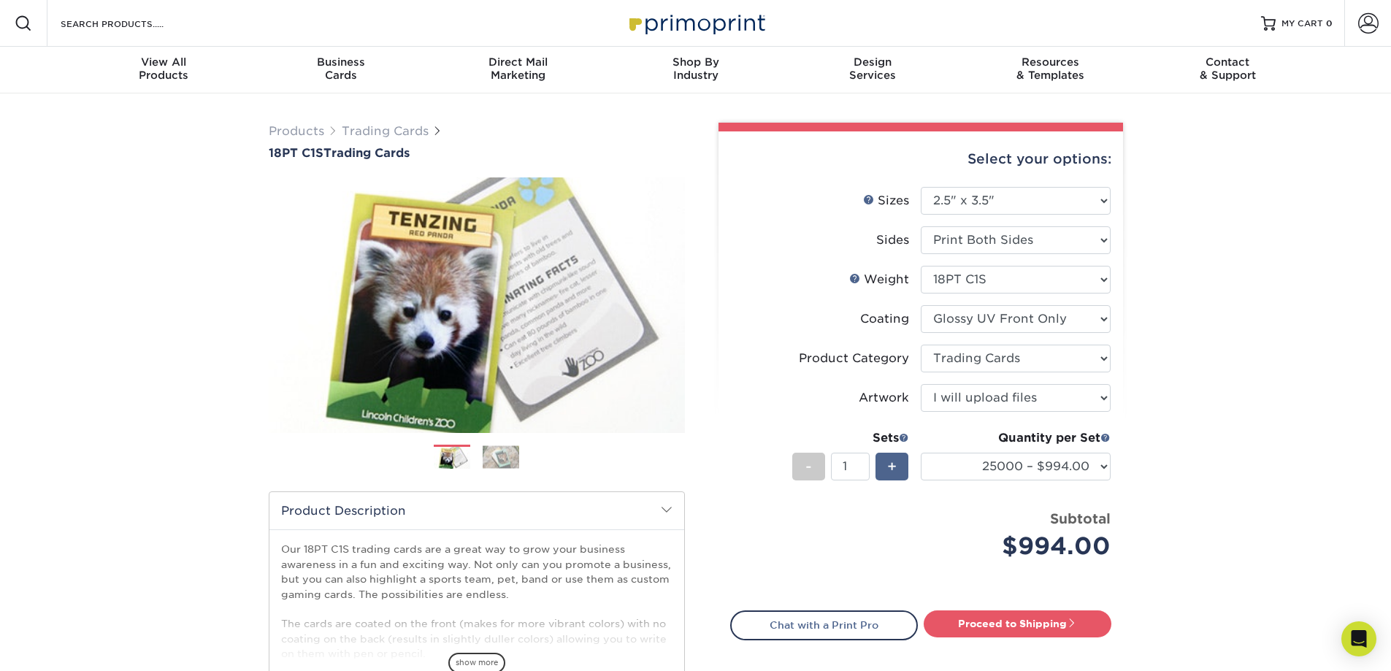
click at [880, 481] on div "+" at bounding box center [892, 467] width 33 height 28
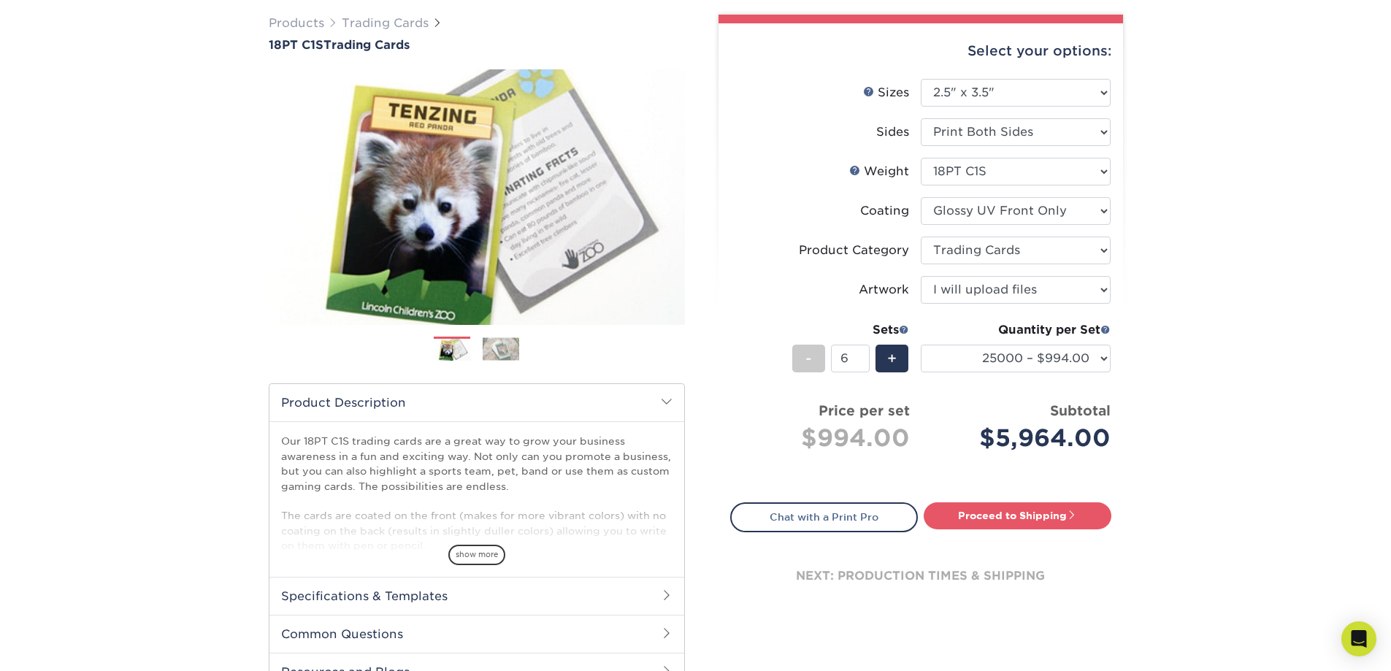
scroll to position [73, 0]
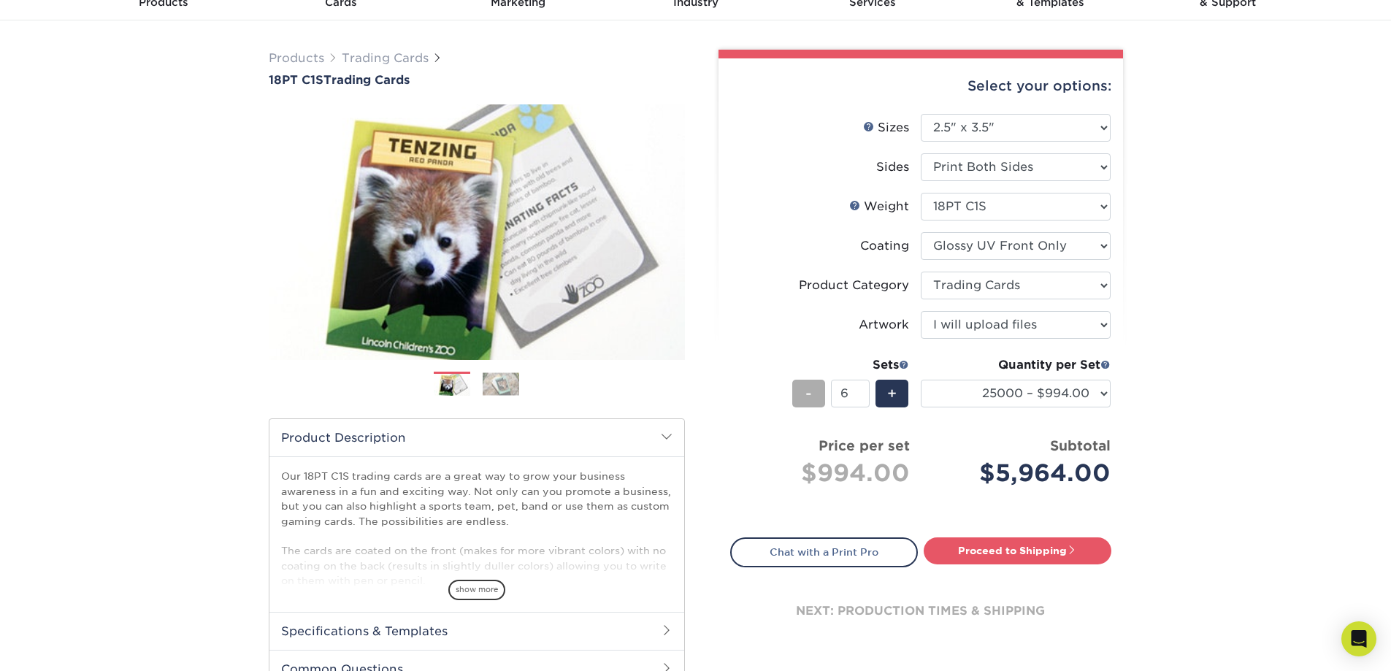
click at [798, 408] on div "-" at bounding box center [808, 394] width 33 height 28
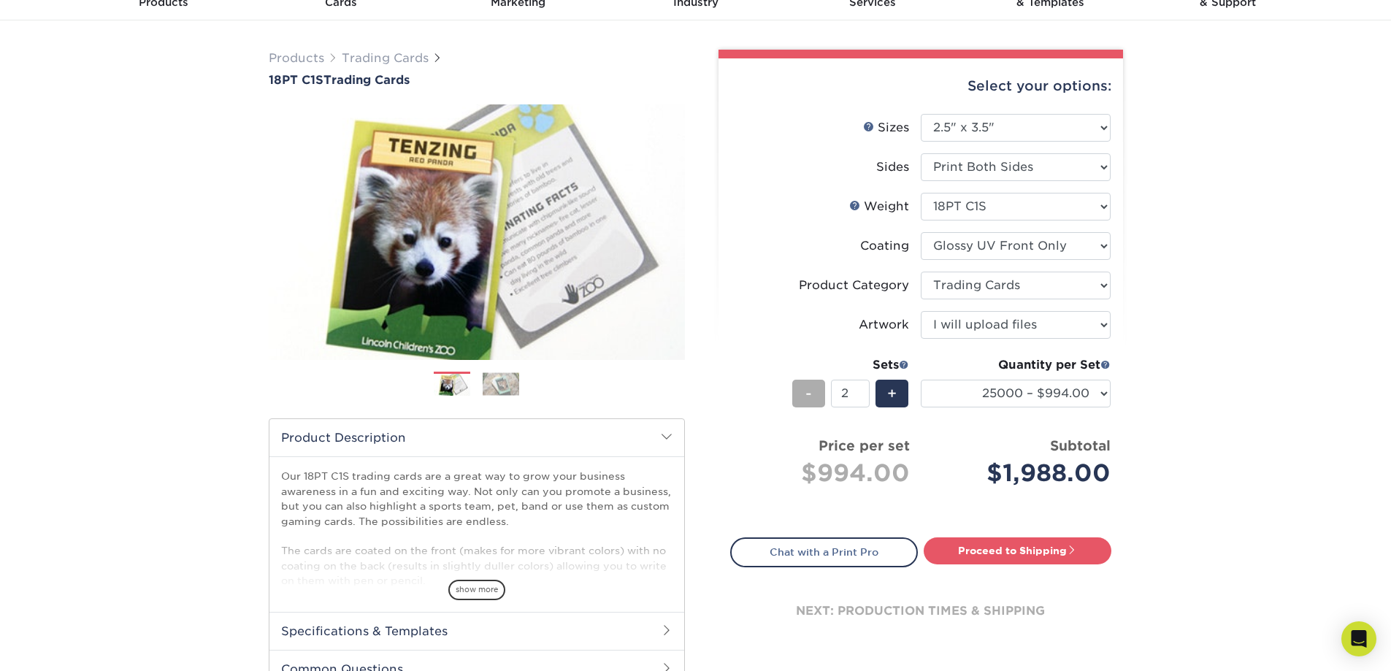
type input "1"
click at [798, 408] on div "-" at bounding box center [808, 394] width 33 height 28
click at [1039, 408] on select "25 – $25.00 50 – $29.00 75 – $37.00 100 – $41.00 250 – $48.00 500 – $58.00 1000…" at bounding box center [1016, 394] width 190 height 28
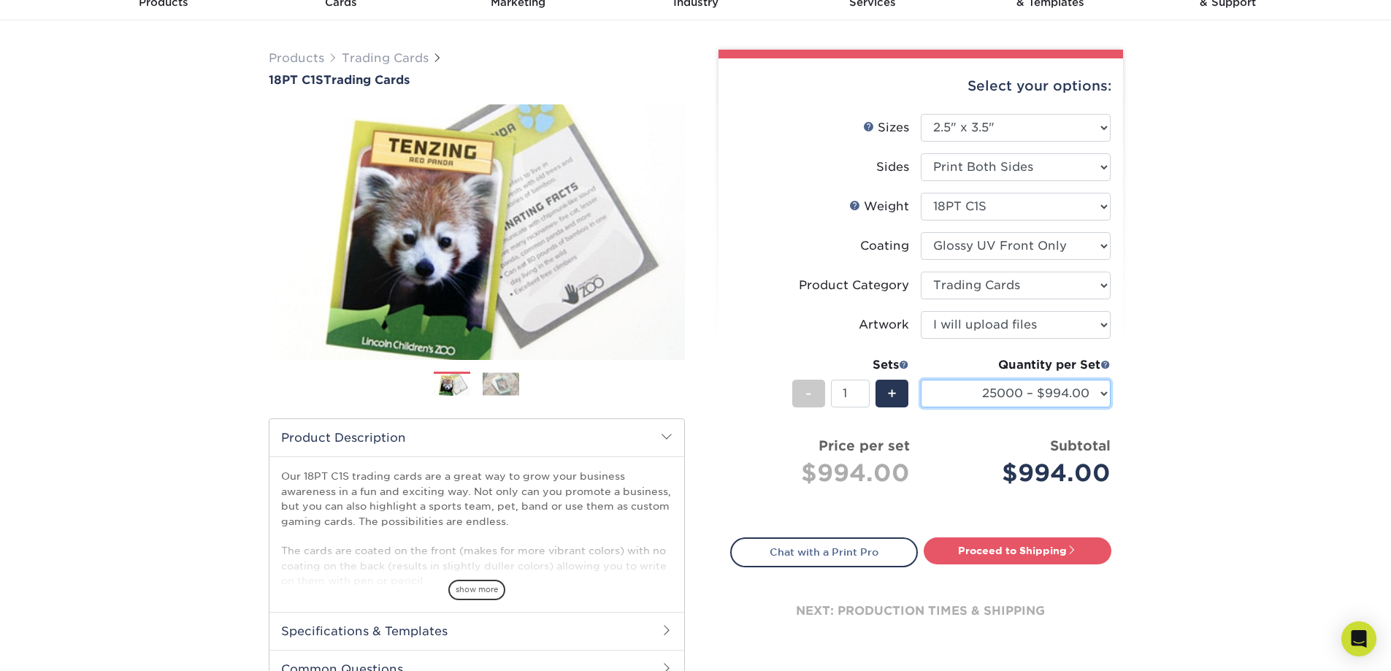
select select "25 – $25.00"
click at [922, 408] on select "25 – $25.00 50 – $29.00 75 – $37.00 100 – $41.00 250 – $48.00 500 – $58.00 1000…" at bounding box center [1016, 394] width 190 height 28
